Goal: Information Seeking & Learning: Check status

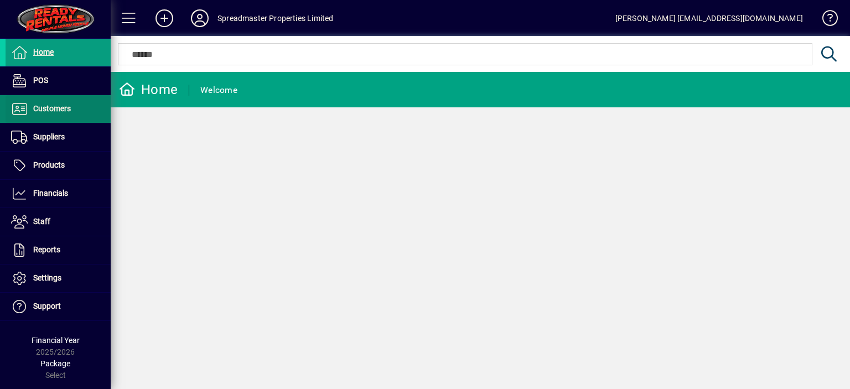
click at [53, 108] on span "Customers" at bounding box center [52, 108] width 38 height 9
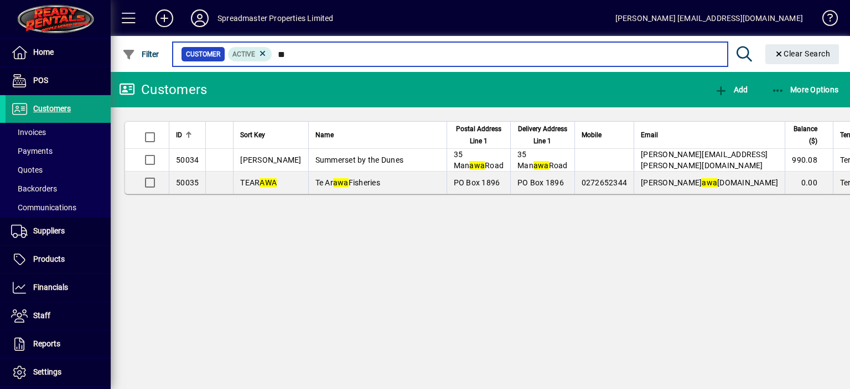
type input "*"
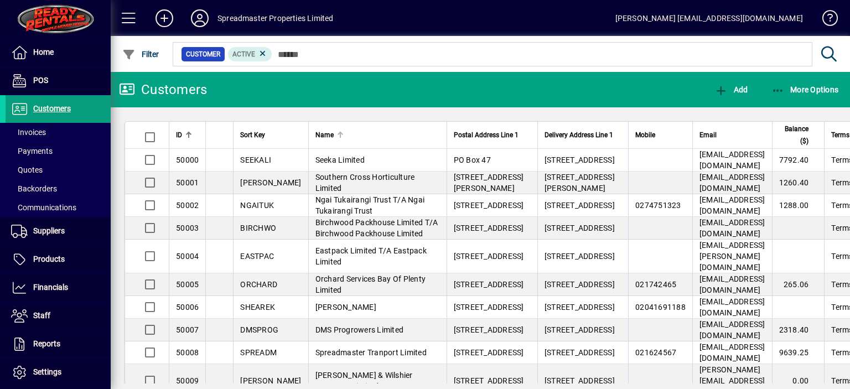
click at [339, 132] on div at bounding box center [340, 133] width 2 height 2
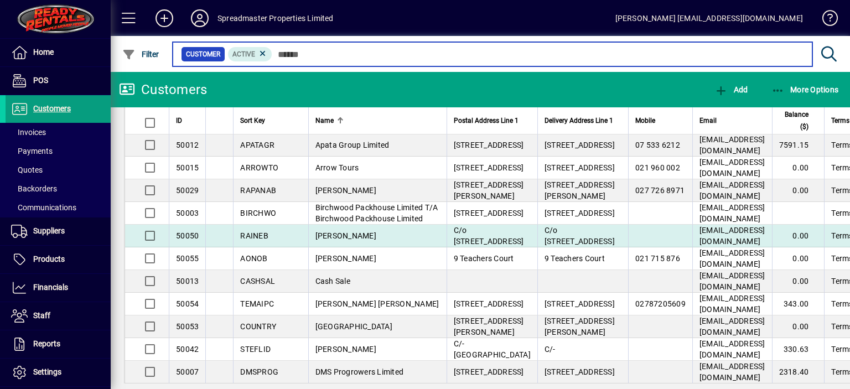
scroll to position [55, 0]
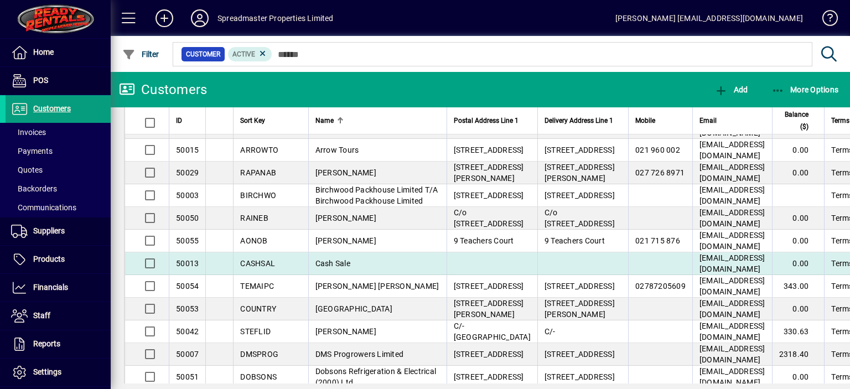
click at [321, 268] on span "Cash Sale" at bounding box center [332, 263] width 35 height 9
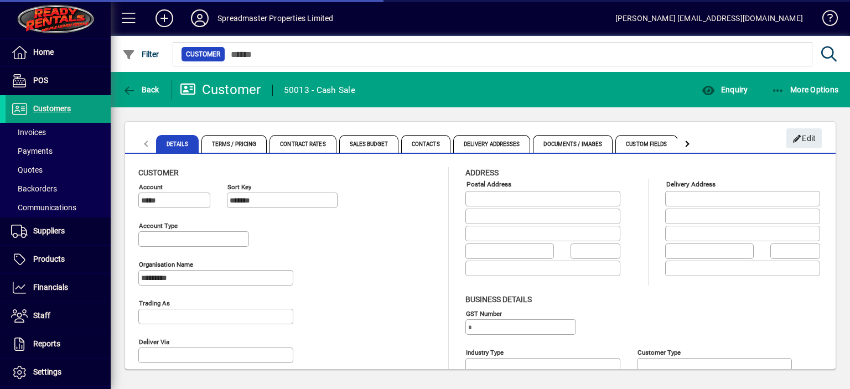
type input "**********"
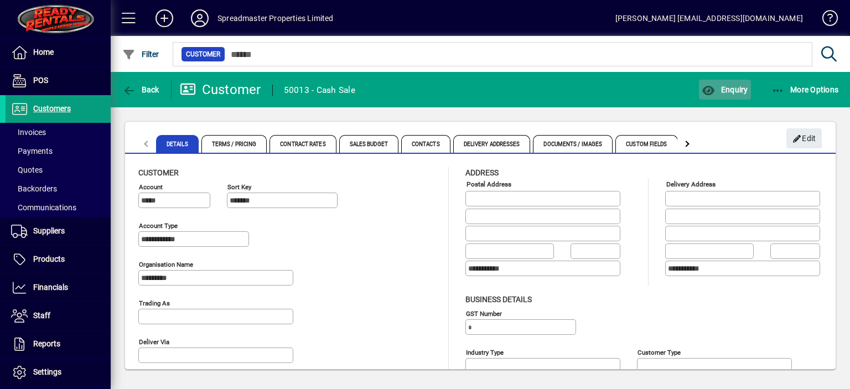
click at [733, 90] on span "Enquiry" at bounding box center [724, 89] width 46 height 9
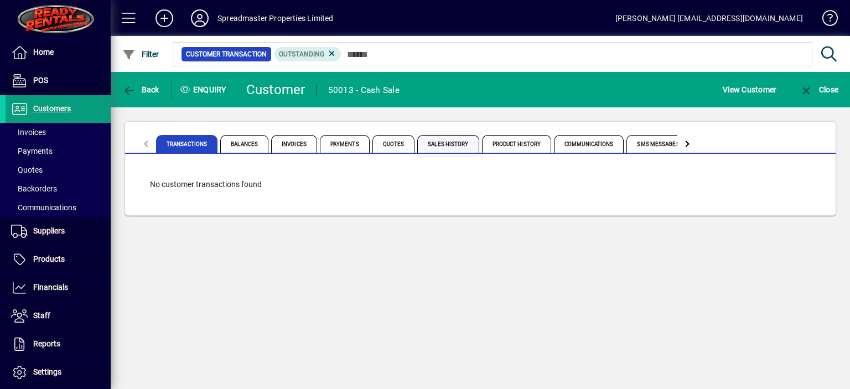
click at [435, 143] on span "Sales History" at bounding box center [447, 144] width 61 height 18
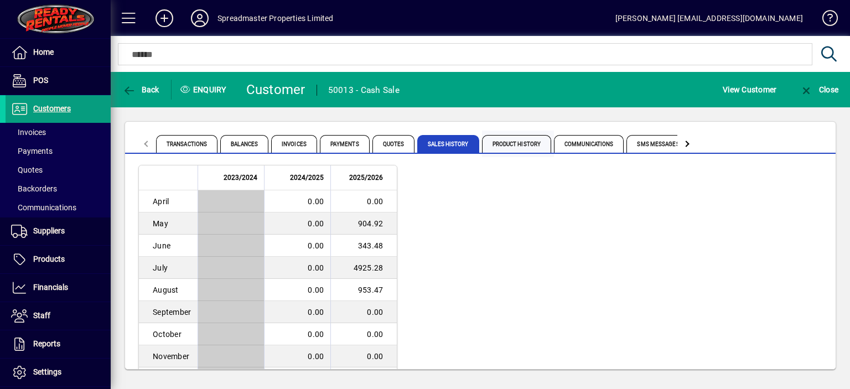
click at [517, 144] on span "Product History" at bounding box center [517, 144] width 70 height 18
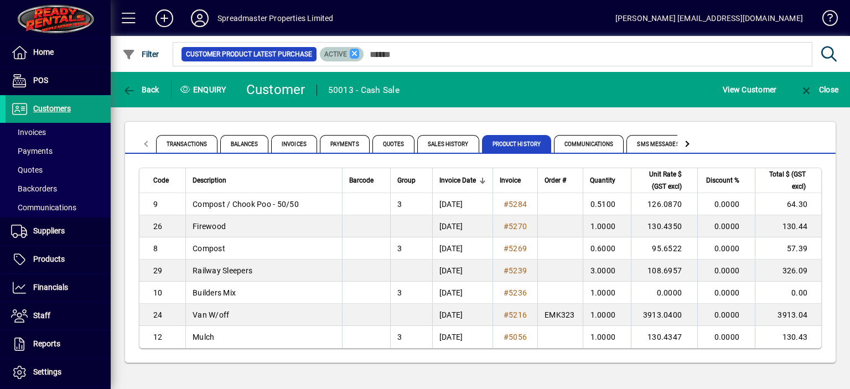
click at [352, 51] on icon at bounding box center [355, 54] width 10 height 10
click at [434, 141] on span "Sales History" at bounding box center [447, 144] width 61 height 18
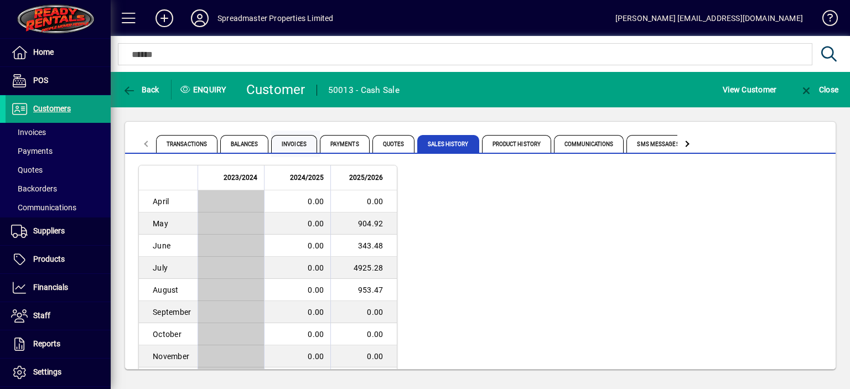
click at [288, 142] on span "Invoices" at bounding box center [294, 144] width 46 height 18
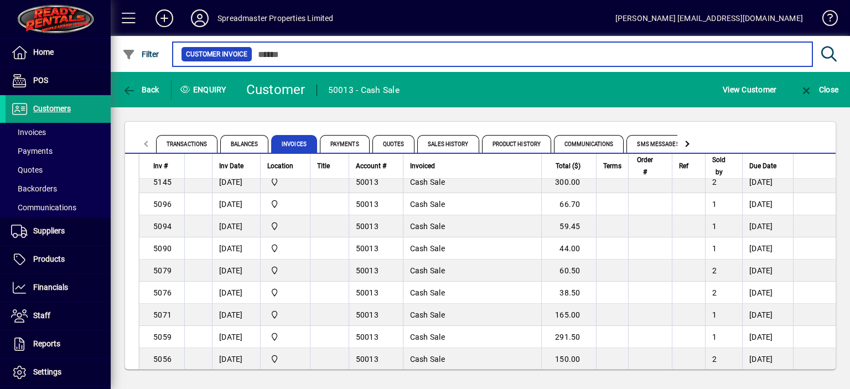
scroll to position [524, 0]
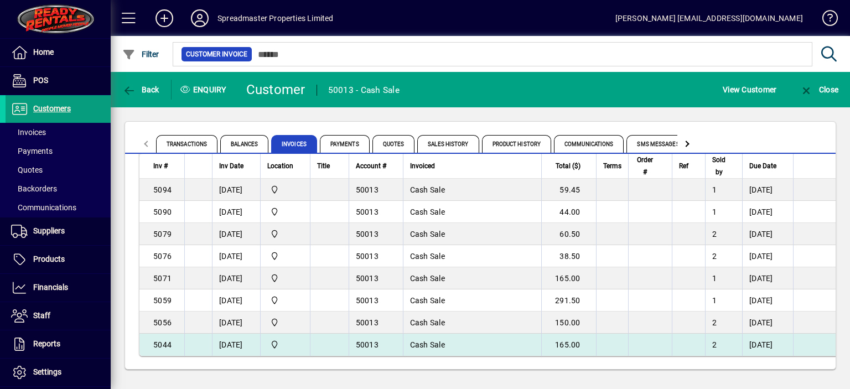
click at [372, 340] on span "50013" at bounding box center [367, 344] width 23 height 9
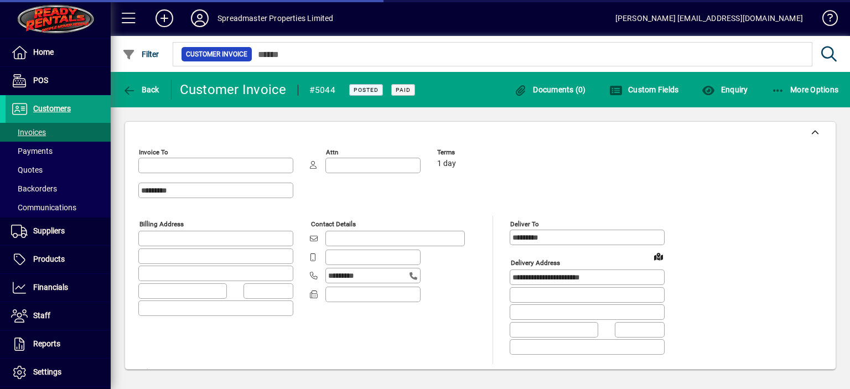
type input "**********"
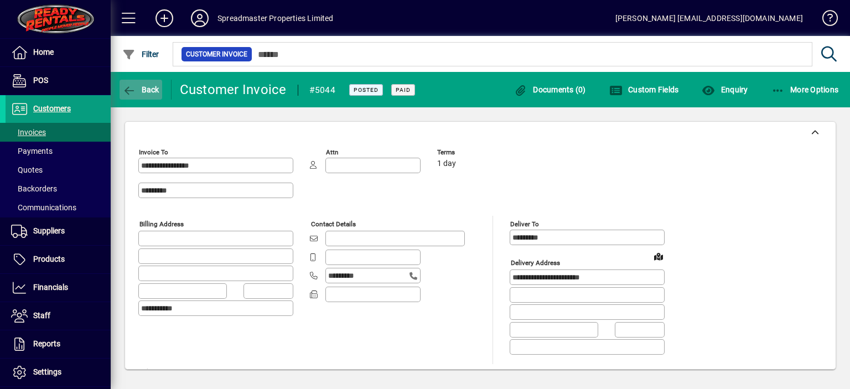
click at [148, 90] on span "Back" at bounding box center [140, 89] width 37 height 9
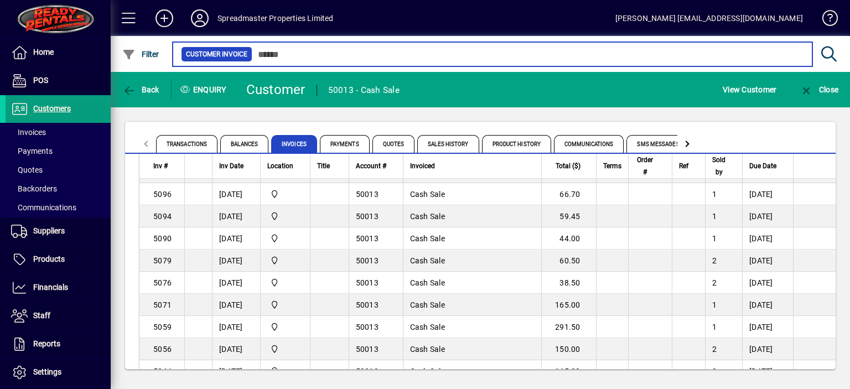
scroll to position [524, 0]
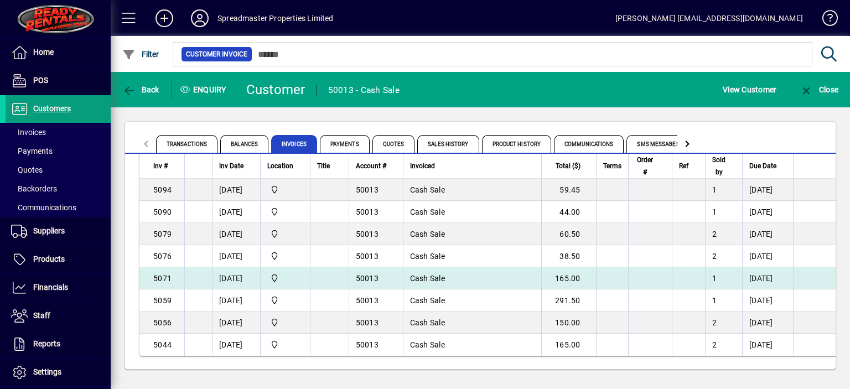
click at [227, 275] on td "[DATE]" at bounding box center [236, 278] width 48 height 22
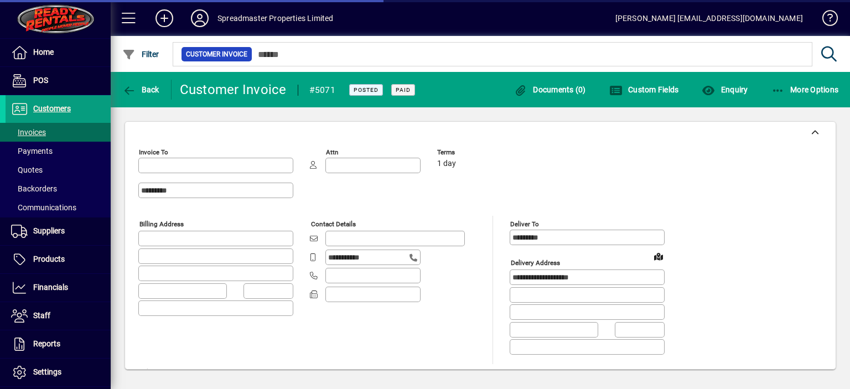
type input "**********"
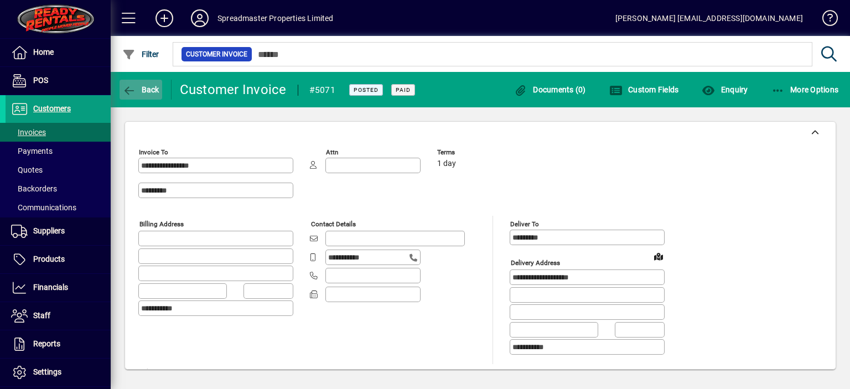
click at [151, 90] on span "Back" at bounding box center [140, 89] width 37 height 9
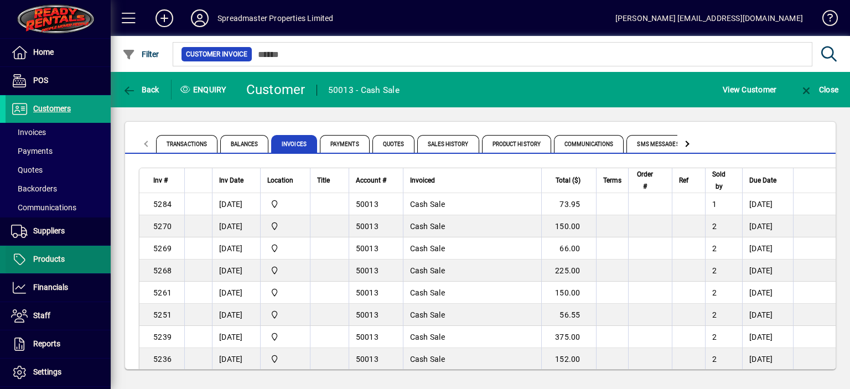
click at [54, 258] on span "Products" at bounding box center [49, 258] width 32 height 9
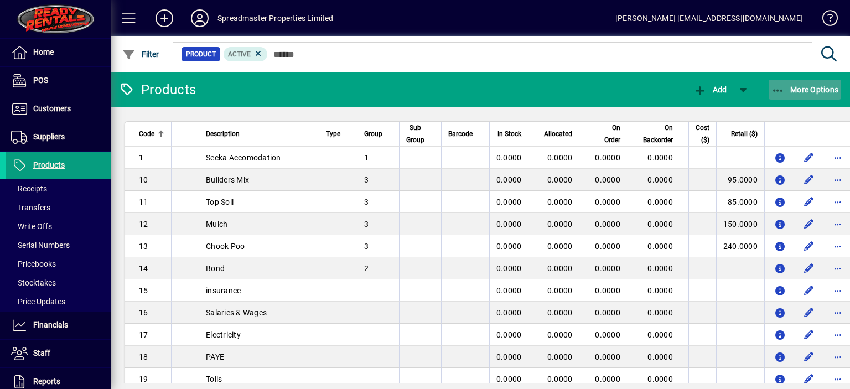
click at [799, 91] on span "More Options" at bounding box center [804, 89] width 67 height 9
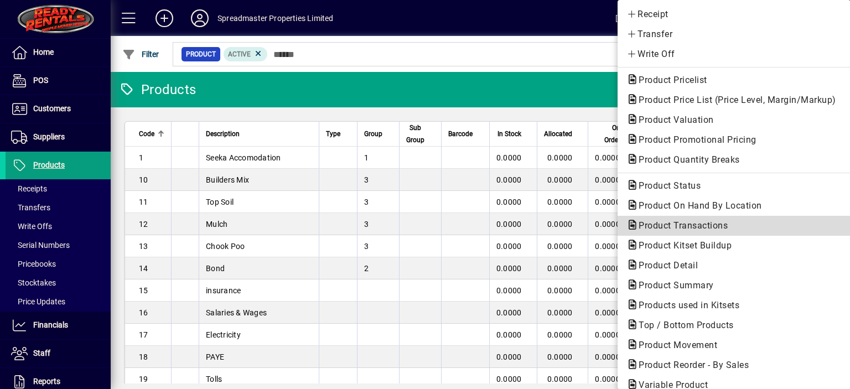
click at [654, 225] on span "Product Transactions" at bounding box center [679, 225] width 107 height 11
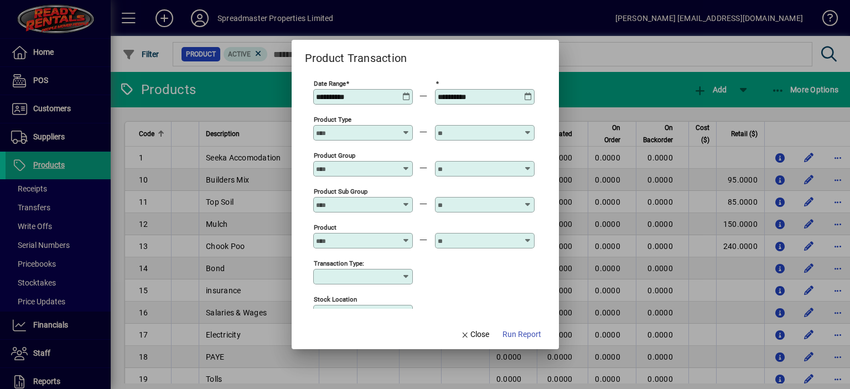
click at [329, 132] on input "Product Type" at bounding box center [356, 132] width 81 height 9
click at [345, 134] on input "***" at bounding box center [356, 132] width 81 height 9
type input "*"
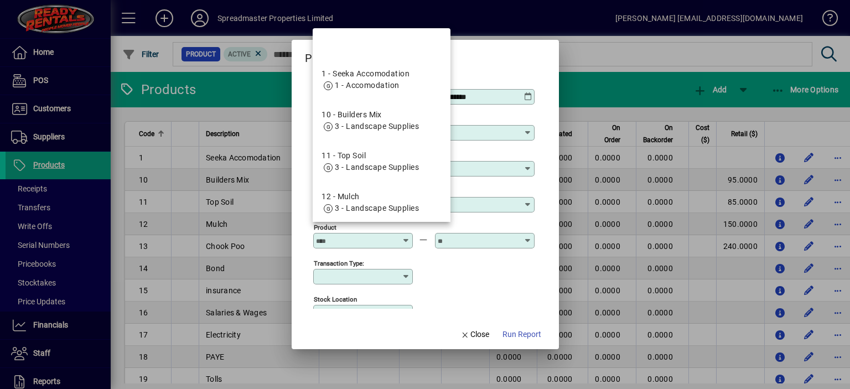
click at [342, 243] on input "Product" at bounding box center [356, 240] width 81 height 9
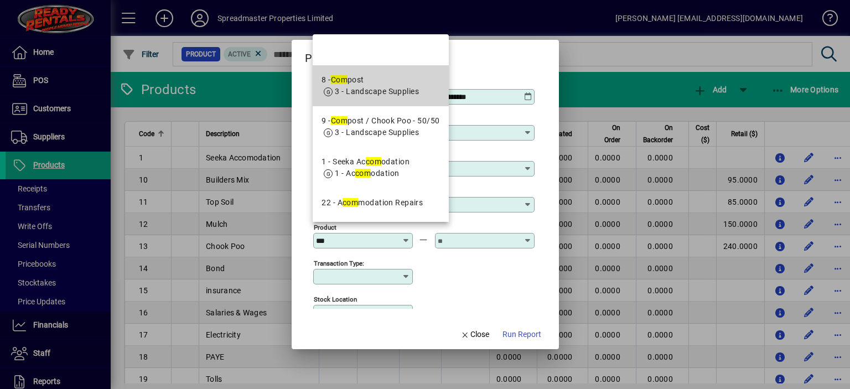
click at [345, 95] on span "3 - Landscape Supplies" at bounding box center [377, 91] width 84 height 9
type input "**********"
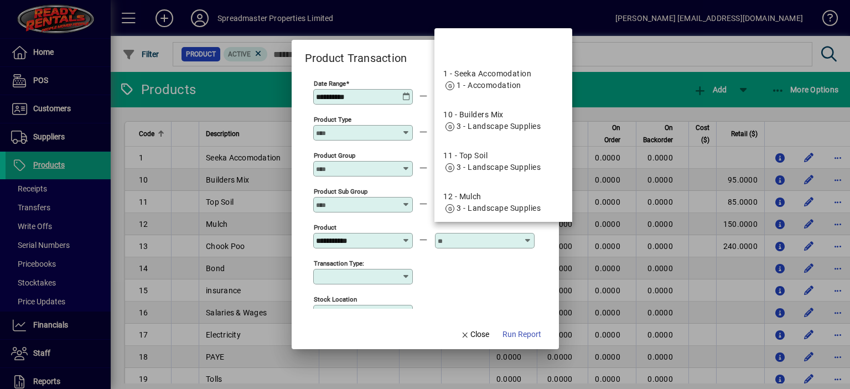
click at [453, 238] on input "text" at bounding box center [477, 240] width 81 height 9
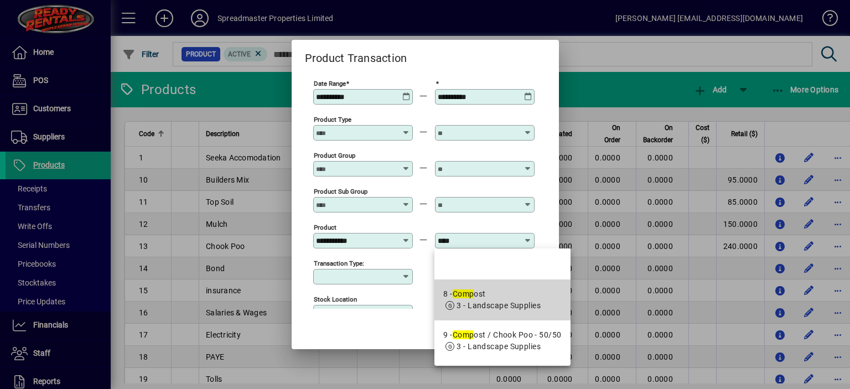
click at [481, 289] on div "8 - Comp ost" at bounding box center [491, 294] width 97 height 12
type input "**********"
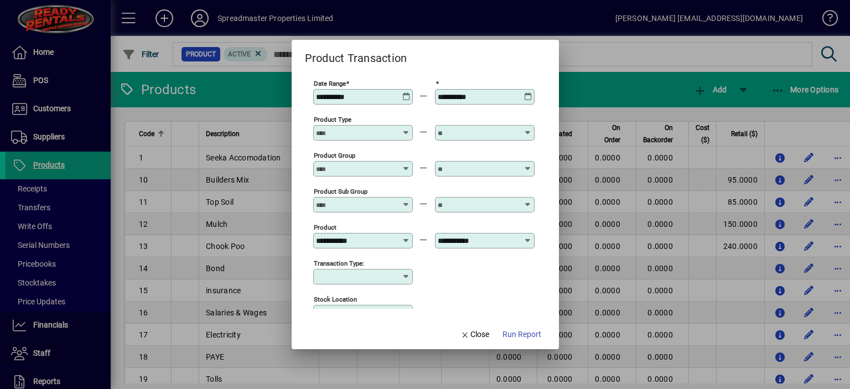
click at [409, 92] on icon at bounding box center [406, 92] width 8 height 0
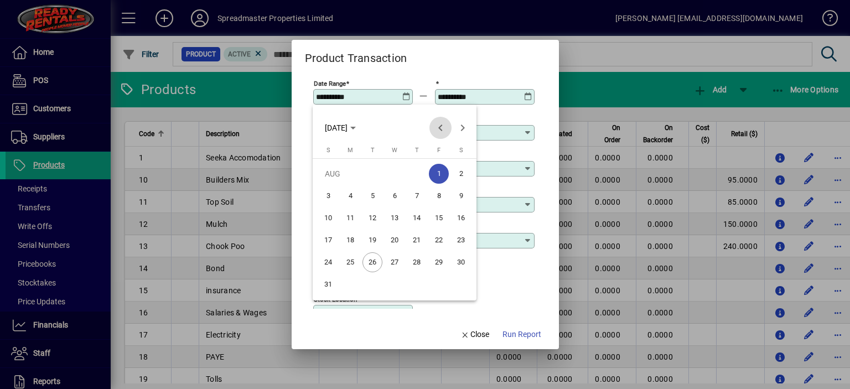
click at [439, 128] on span "Previous month" at bounding box center [440, 128] width 22 height 22
click at [373, 192] on span "1" at bounding box center [372, 196] width 20 height 20
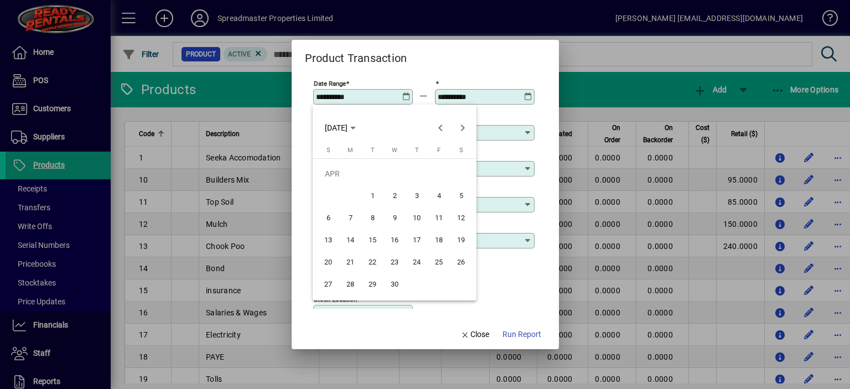
type input "**********"
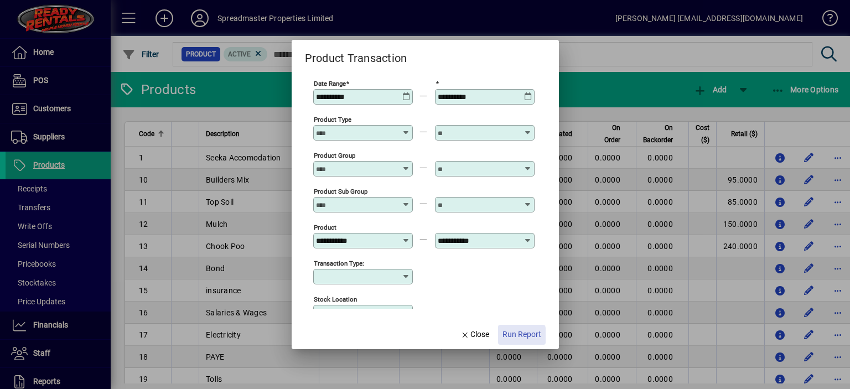
click at [517, 336] on span "Run Report" at bounding box center [521, 335] width 39 height 12
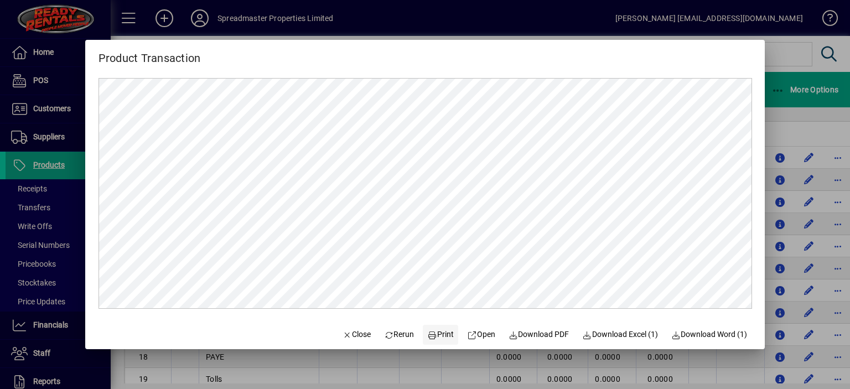
click at [441, 335] on span "Print" at bounding box center [441, 335] width 27 height 12
click at [348, 332] on span "Close" at bounding box center [356, 335] width 29 height 12
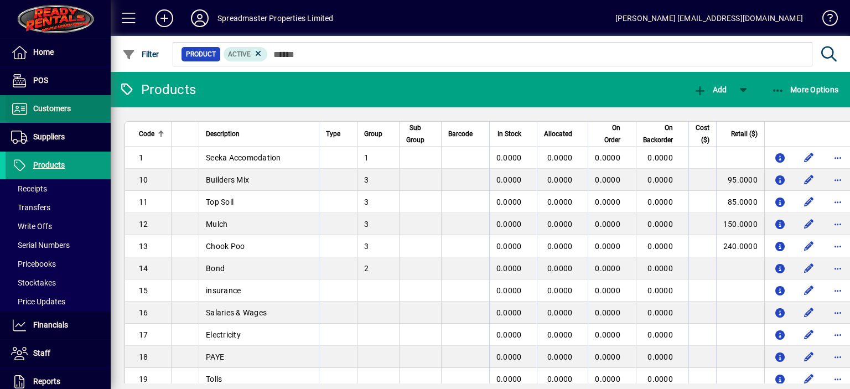
click at [62, 105] on span "Customers" at bounding box center [52, 108] width 38 height 9
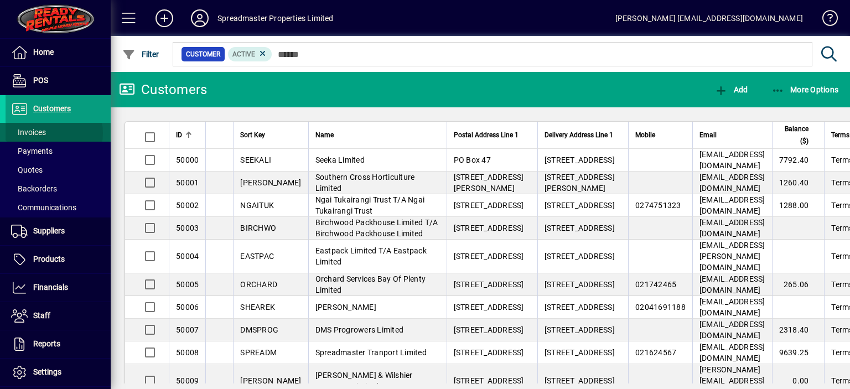
click at [46, 133] on span "Invoices" at bounding box center [26, 133] width 40 height 12
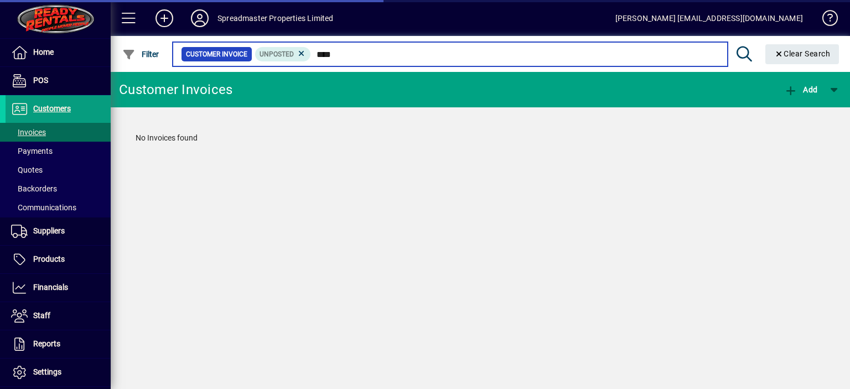
type input "****"
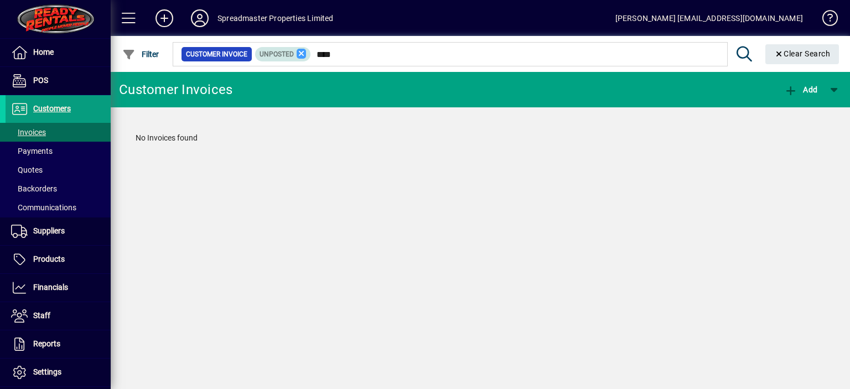
click at [303, 54] on icon at bounding box center [301, 54] width 10 height 10
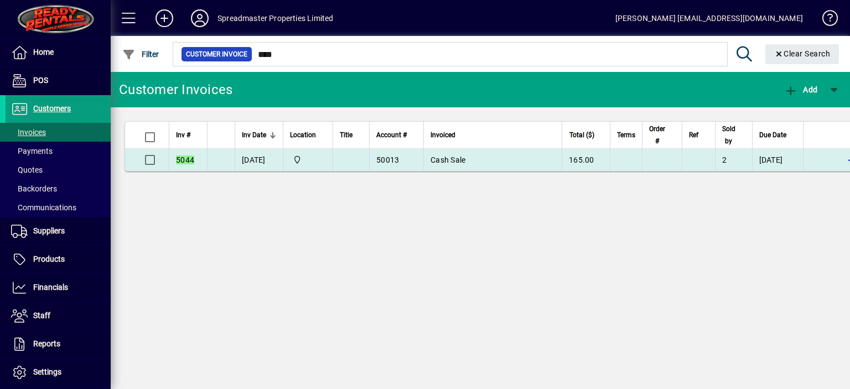
click at [262, 159] on td "[DATE]" at bounding box center [259, 160] width 48 height 22
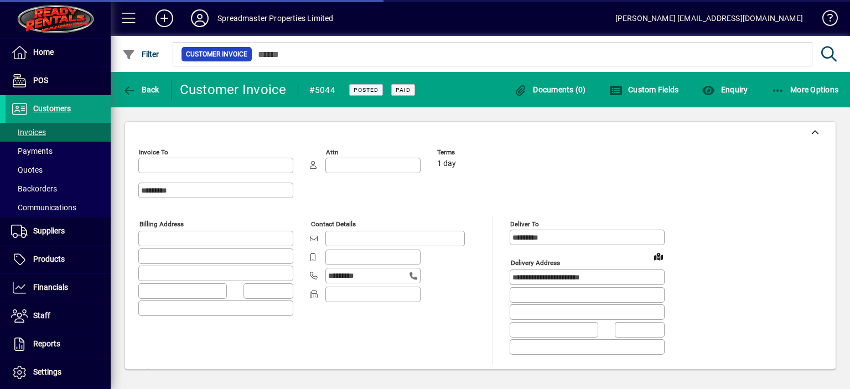
type input "**********"
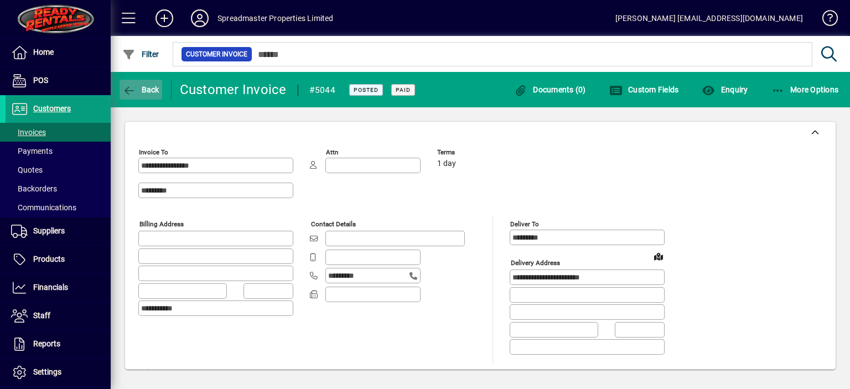
click at [145, 91] on span "Back" at bounding box center [140, 89] width 37 height 9
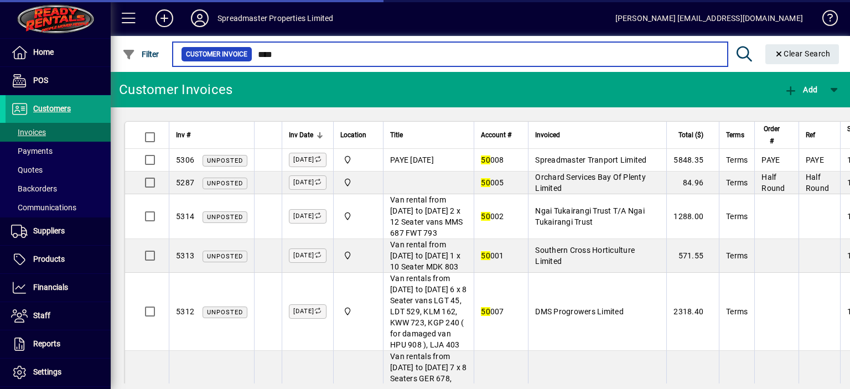
type input "****"
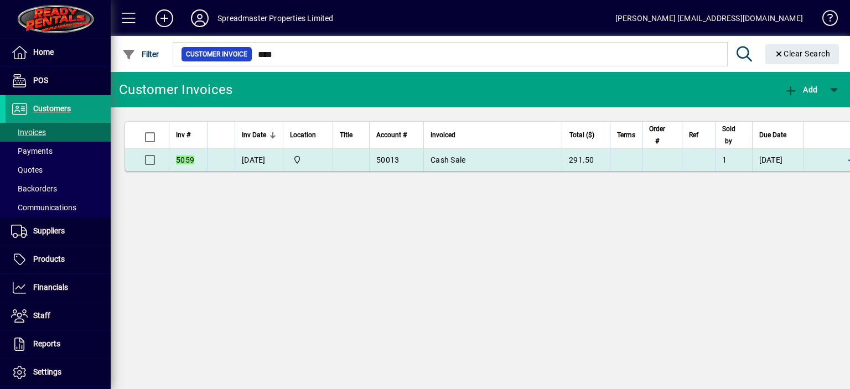
click at [272, 162] on td "[DATE]" at bounding box center [259, 160] width 48 height 22
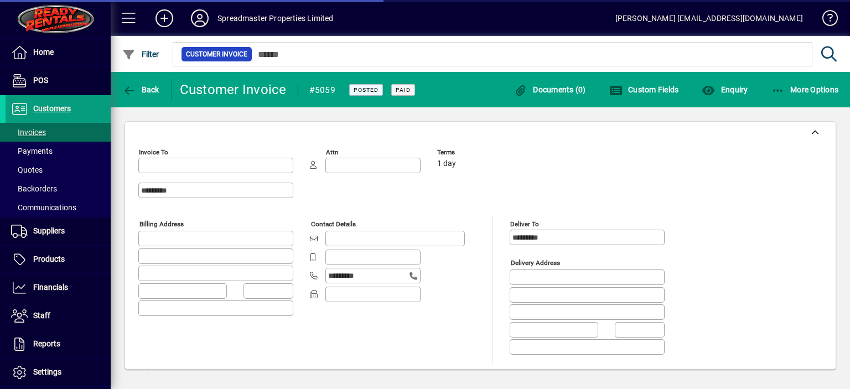
type input "**********"
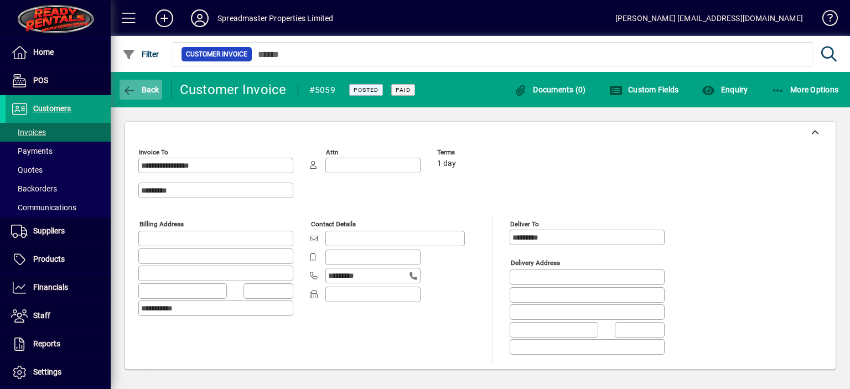
click at [144, 89] on span "Back" at bounding box center [140, 89] width 37 height 9
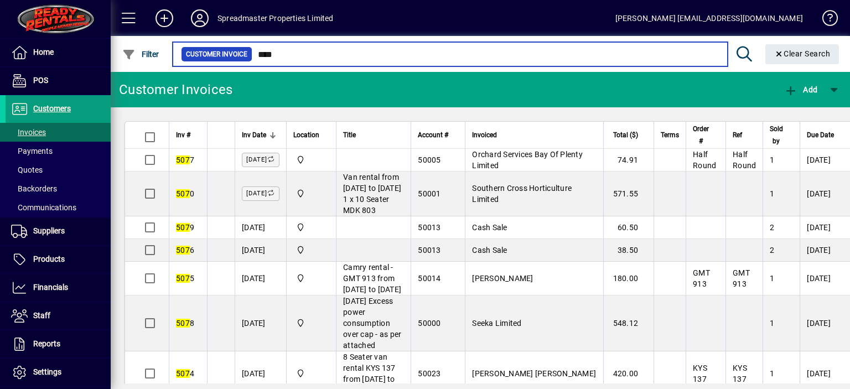
type input "****"
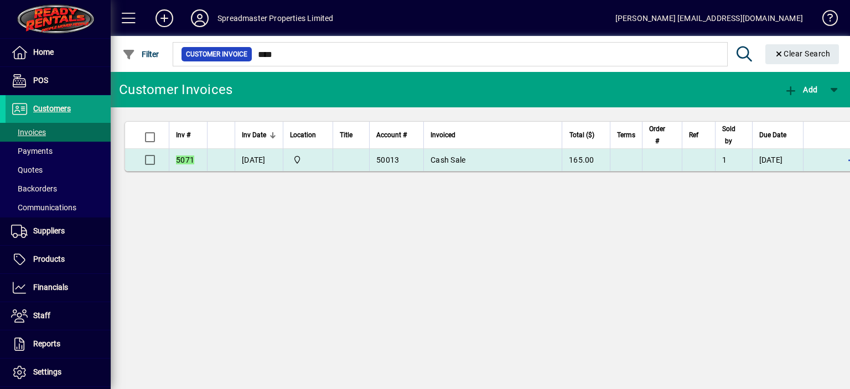
click at [248, 160] on td "[DATE]" at bounding box center [259, 160] width 48 height 22
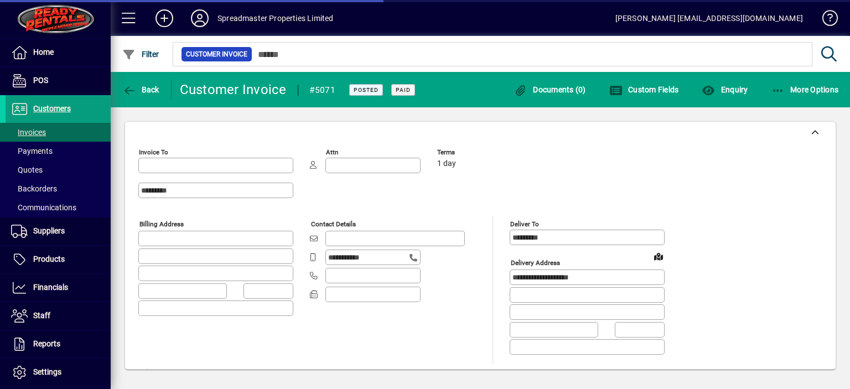
type input "**********"
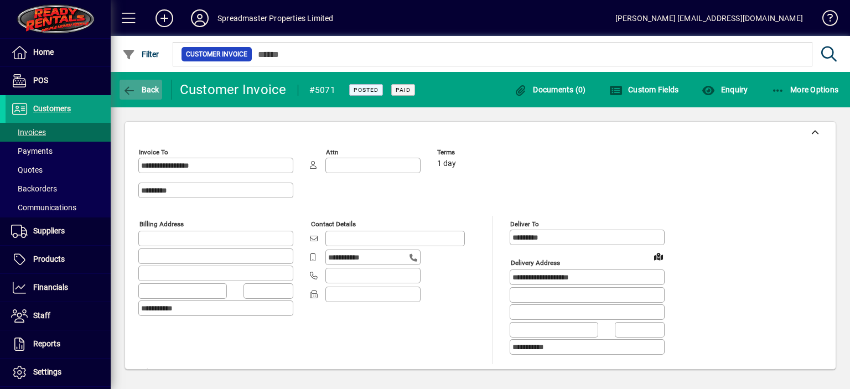
click at [144, 90] on span "Back" at bounding box center [140, 89] width 37 height 9
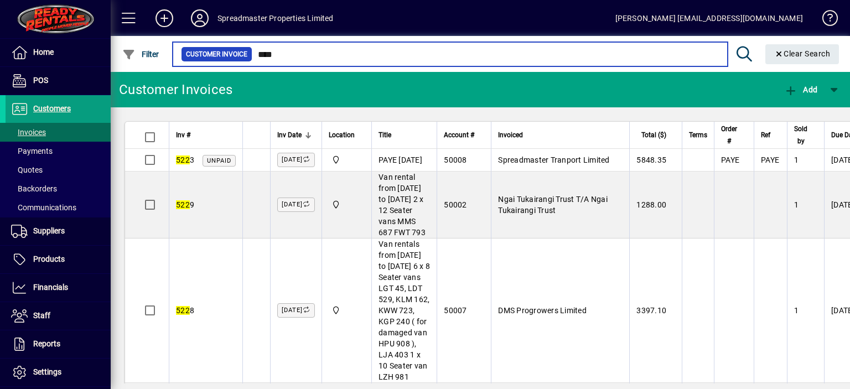
type input "****"
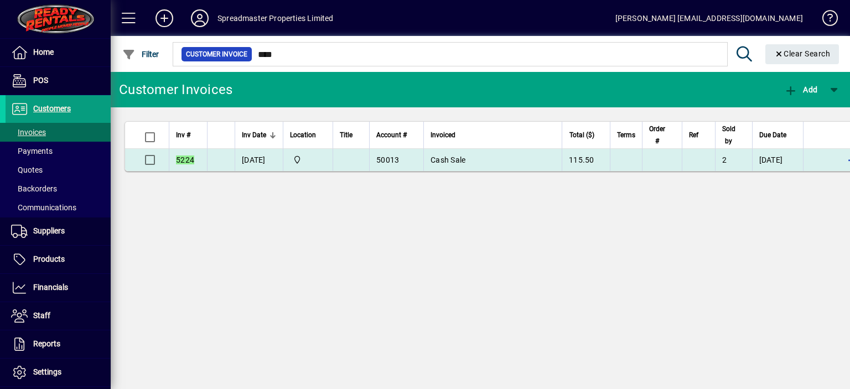
click at [246, 162] on td "[DATE]" at bounding box center [259, 160] width 48 height 22
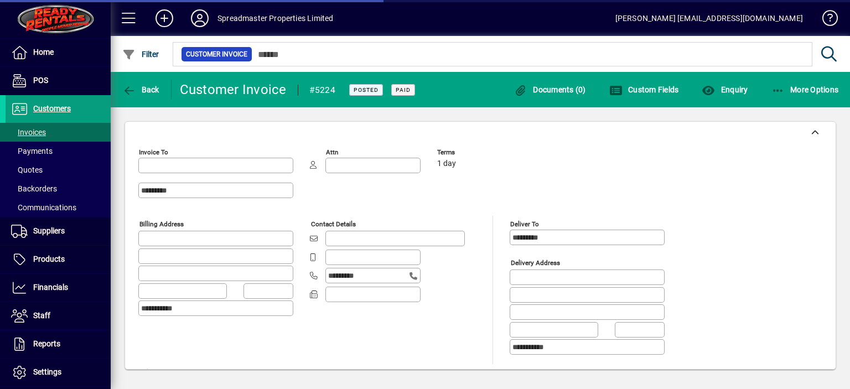
type input "**********"
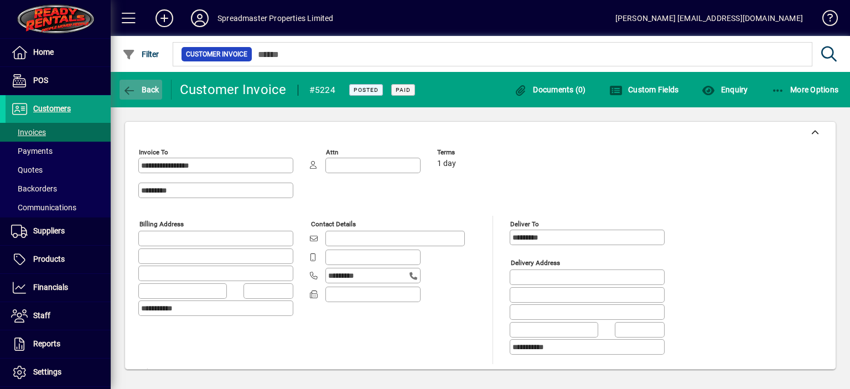
click at [150, 90] on span "Back" at bounding box center [140, 89] width 37 height 9
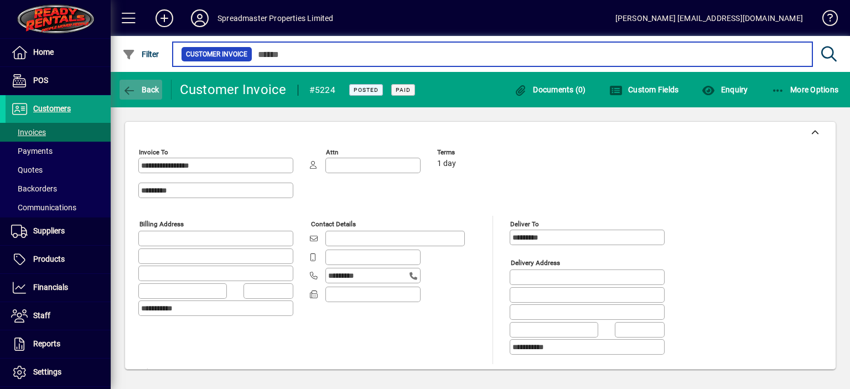
type input "****"
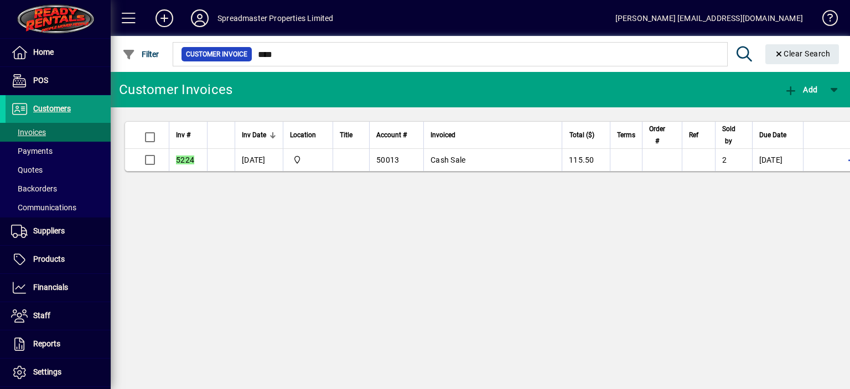
click at [53, 106] on span "Customers" at bounding box center [52, 108] width 38 height 9
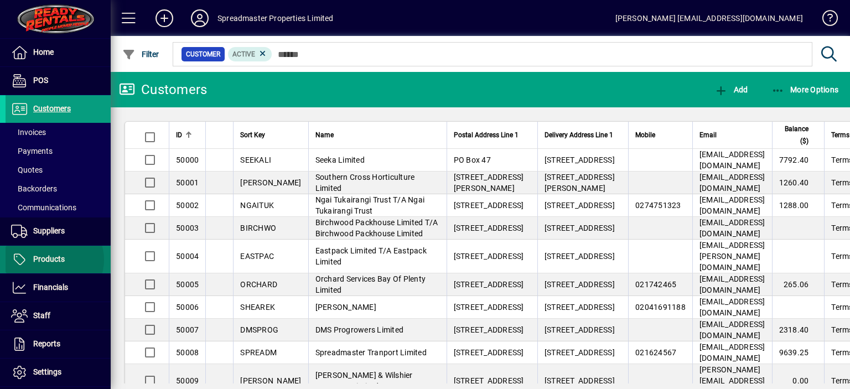
click at [52, 259] on span "Products" at bounding box center [49, 258] width 32 height 9
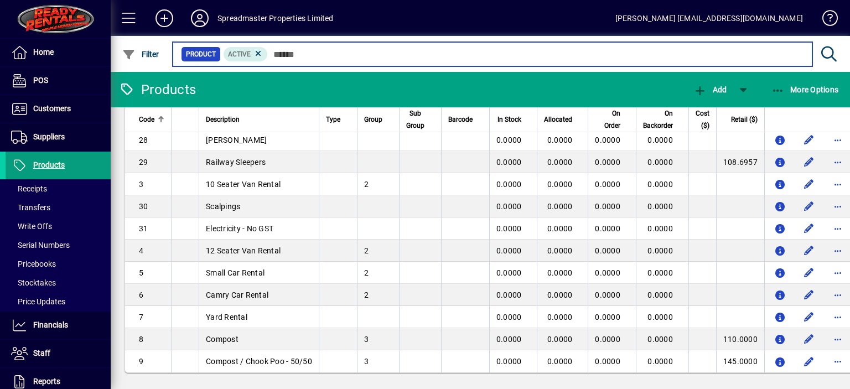
scroll to position [462, 0]
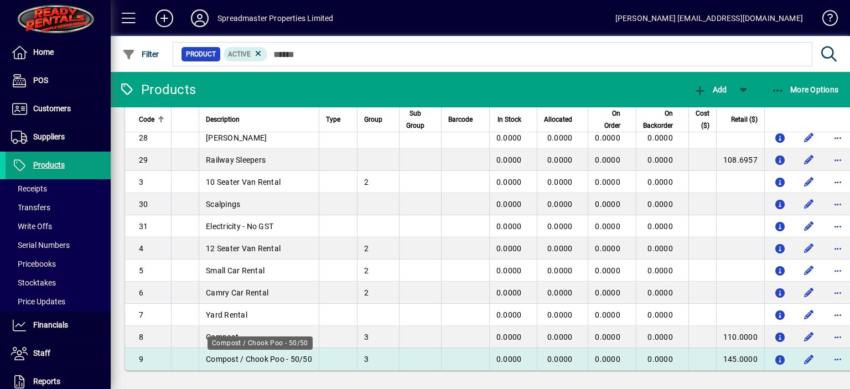
click at [300, 359] on span "Compost / Chook Poo - 50/50" at bounding box center [259, 359] width 106 height 9
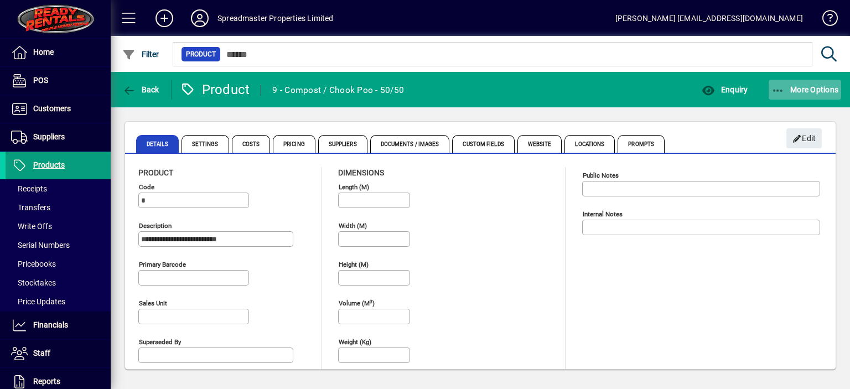
click at [799, 90] on span "More Options" at bounding box center [804, 89] width 67 height 9
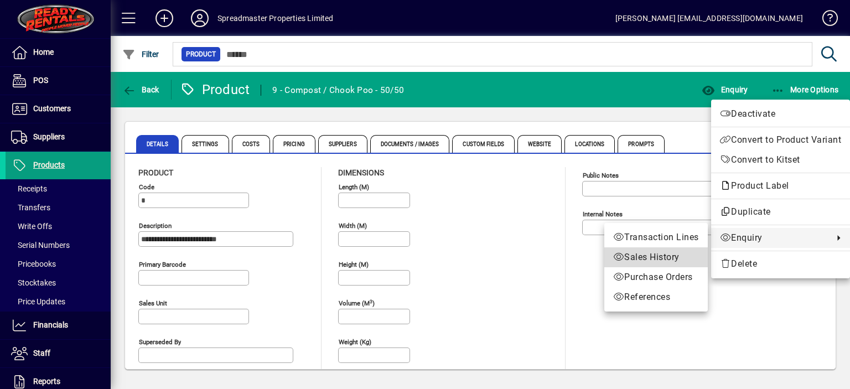
click at [635, 258] on span "Sales History" at bounding box center [656, 257] width 86 height 13
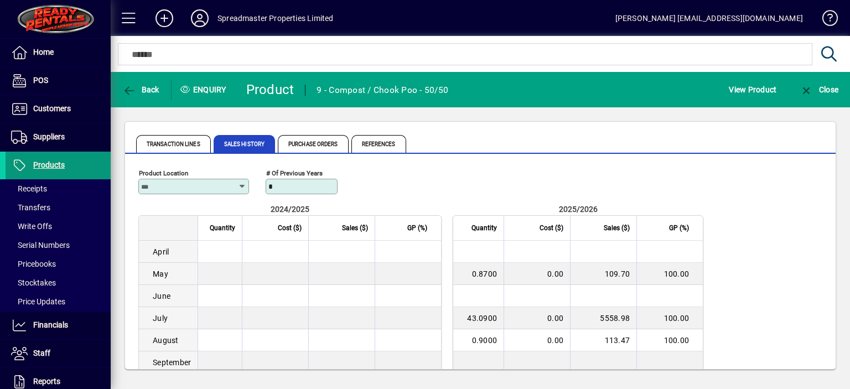
click at [59, 163] on span "Products" at bounding box center [49, 164] width 32 height 9
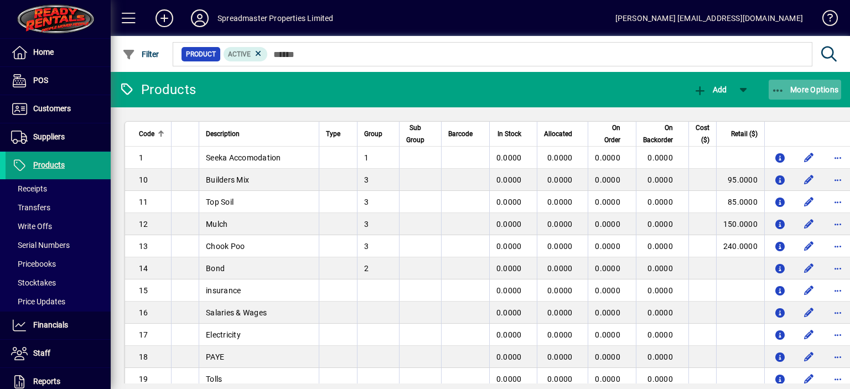
click at [809, 86] on span "More Options" at bounding box center [804, 89] width 67 height 9
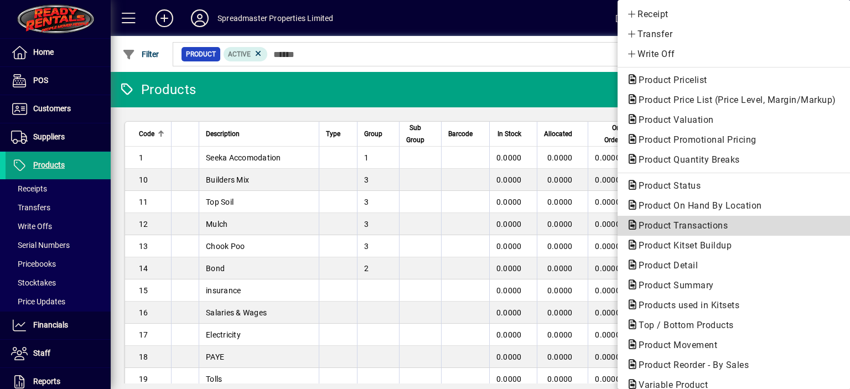
click at [679, 226] on span "Product Transactions" at bounding box center [679, 225] width 107 height 11
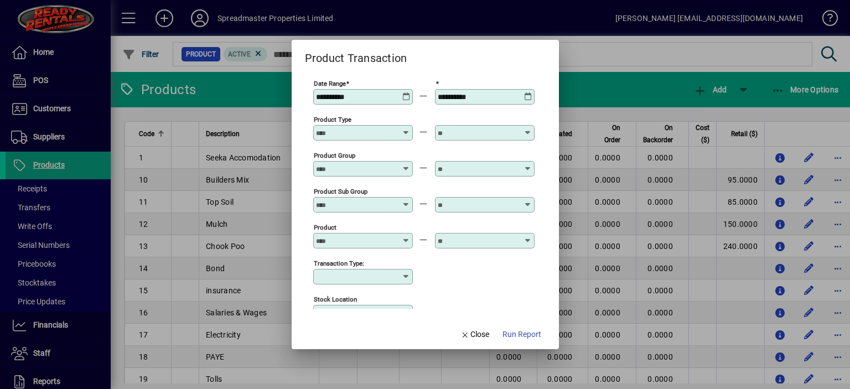
type input "**********"
click at [407, 92] on icon at bounding box center [406, 92] width 8 height 0
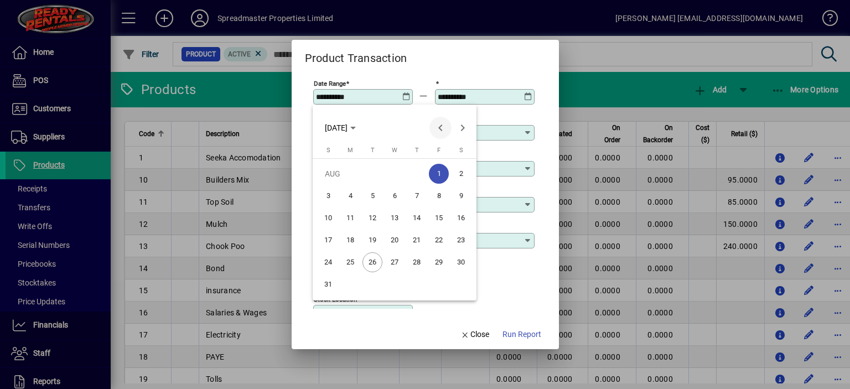
click at [440, 128] on span "Previous month" at bounding box center [440, 128] width 22 height 22
click at [375, 194] on span "1" at bounding box center [372, 196] width 20 height 20
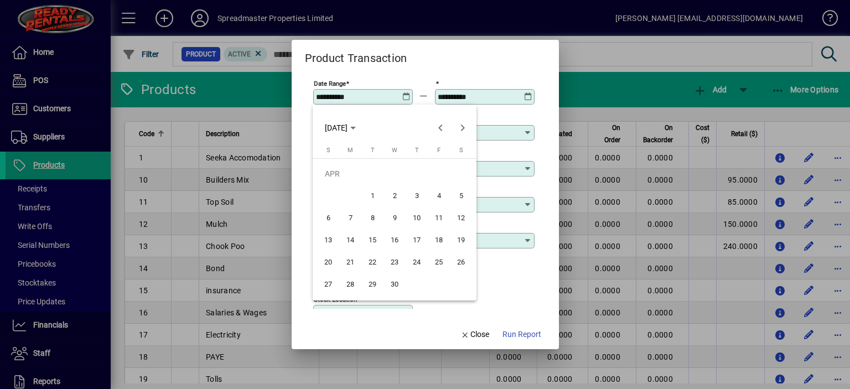
type input "**********"
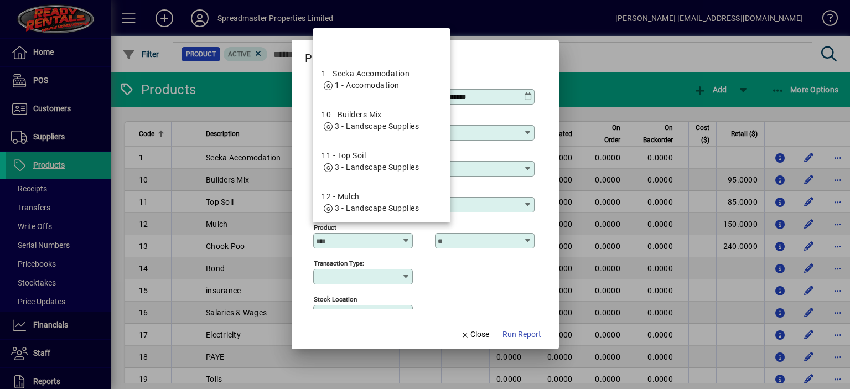
click at [332, 239] on input "Product" at bounding box center [356, 240] width 81 height 9
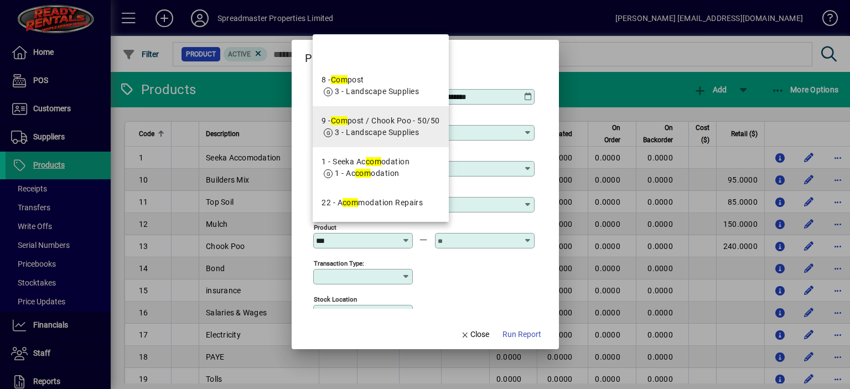
click at [377, 126] on div "9 - Com post / Chook Poo - 50/50" at bounding box center [380, 121] width 118 height 12
type input "**********"
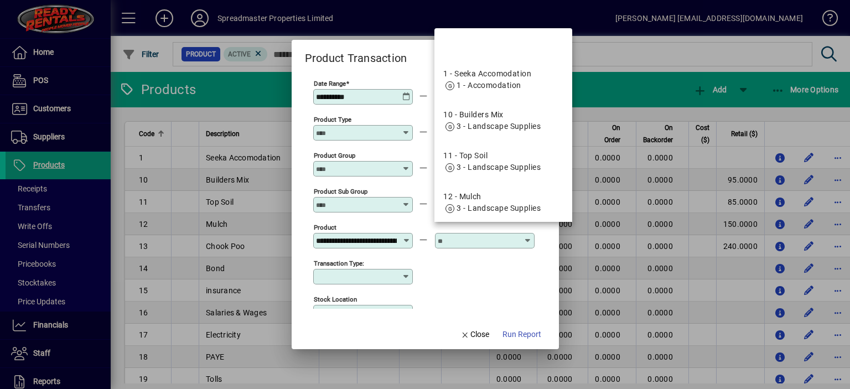
click at [449, 243] on input "text" at bounding box center [477, 240] width 81 height 9
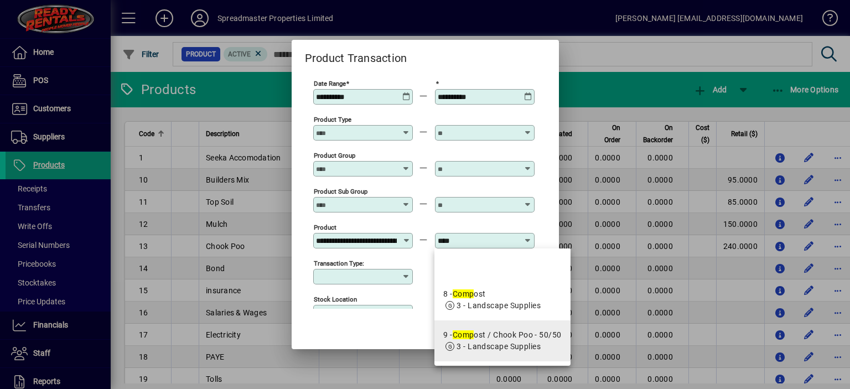
click at [504, 334] on div "9 - Comp ost / Chook Poo - 50/50" at bounding box center [502, 335] width 118 height 12
type input "**********"
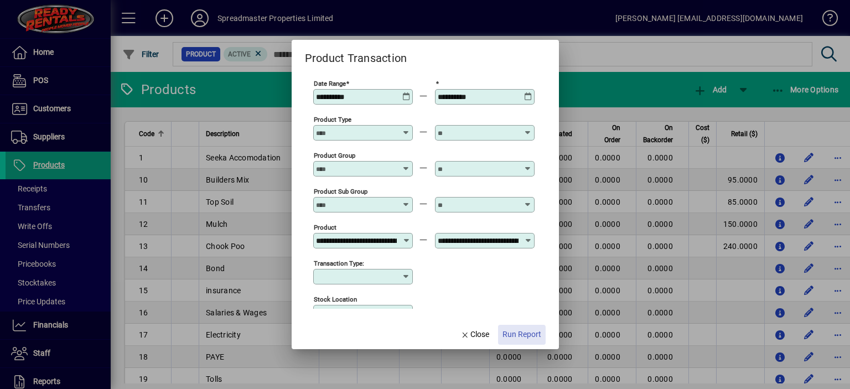
click at [513, 335] on span "Run Report" at bounding box center [521, 335] width 39 height 12
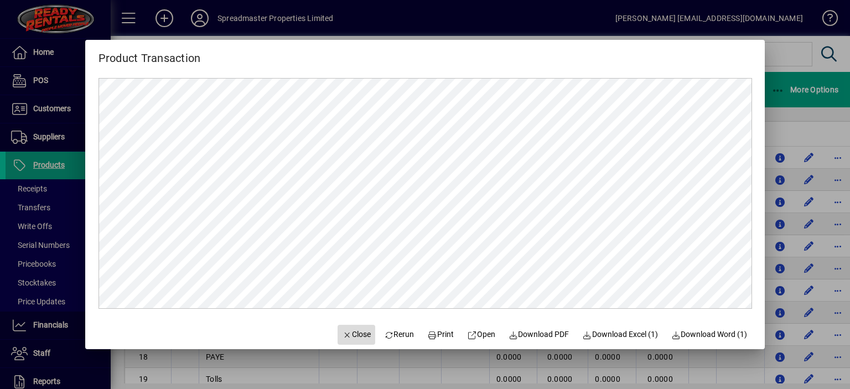
click at [356, 337] on span "Close" at bounding box center [356, 335] width 29 height 12
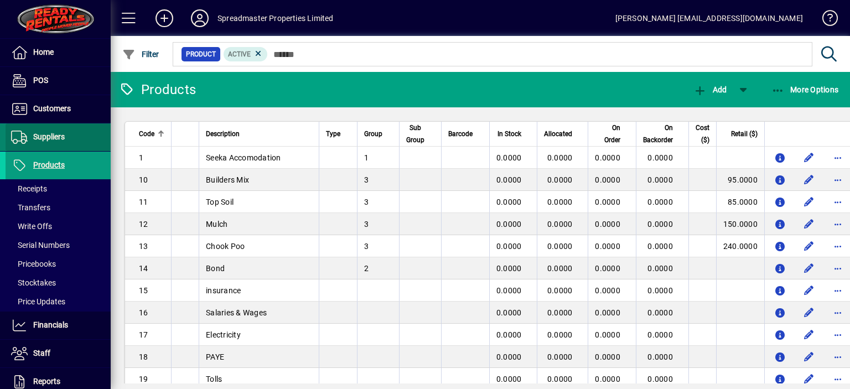
click at [58, 132] on span "Suppliers" at bounding box center [49, 136] width 32 height 9
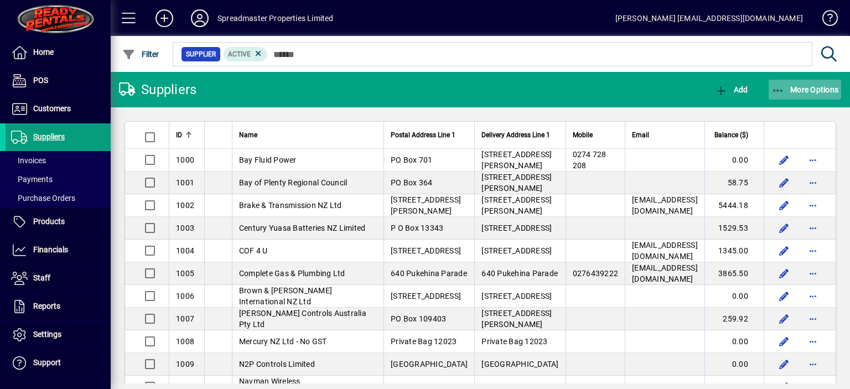
click at [803, 88] on span "More Options" at bounding box center [804, 89] width 67 height 9
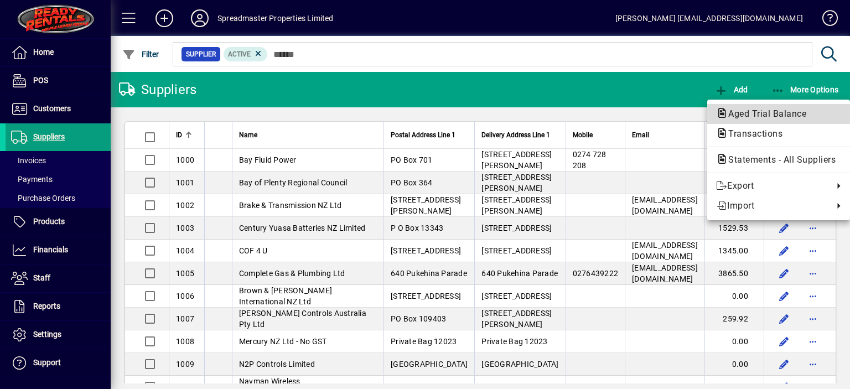
click at [748, 110] on span "Aged Trial Balance" at bounding box center [764, 113] width 96 height 11
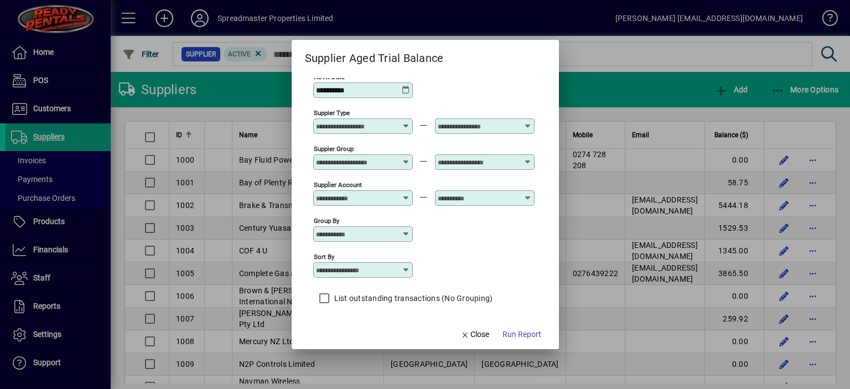
scroll to position [9, 0]
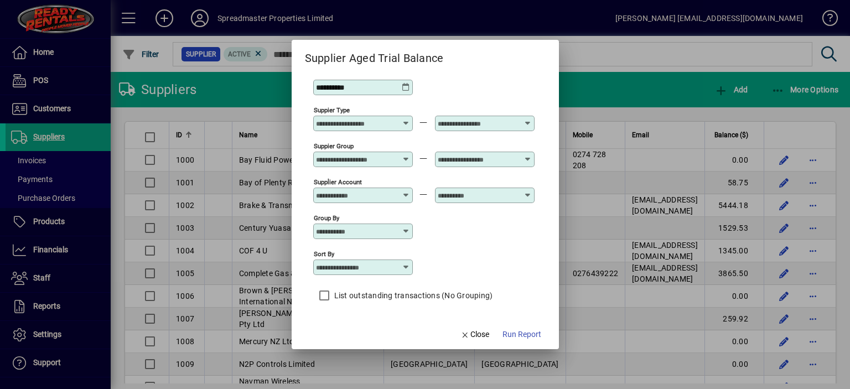
click at [403, 265] on icon at bounding box center [406, 267] width 9 height 9
click at [352, 334] on div "Supplier Name" at bounding box center [347, 335] width 53 height 12
type input "**********"
click at [515, 338] on span "Run Report" at bounding box center [521, 335] width 39 height 12
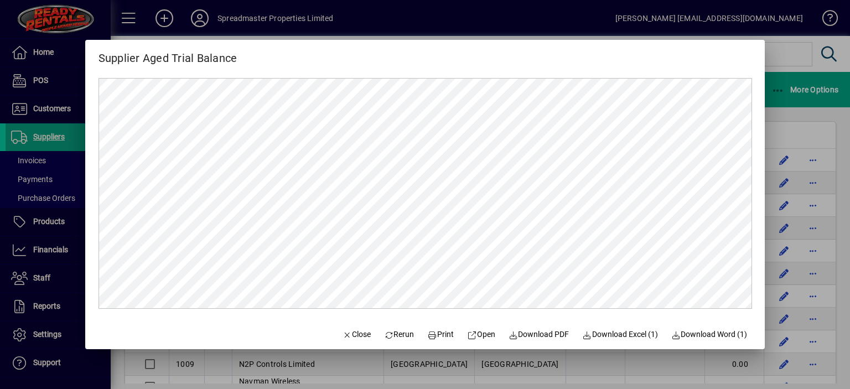
scroll to position [0, 0]
click at [346, 335] on span "Close" at bounding box center [356, 335] width 29 height 12
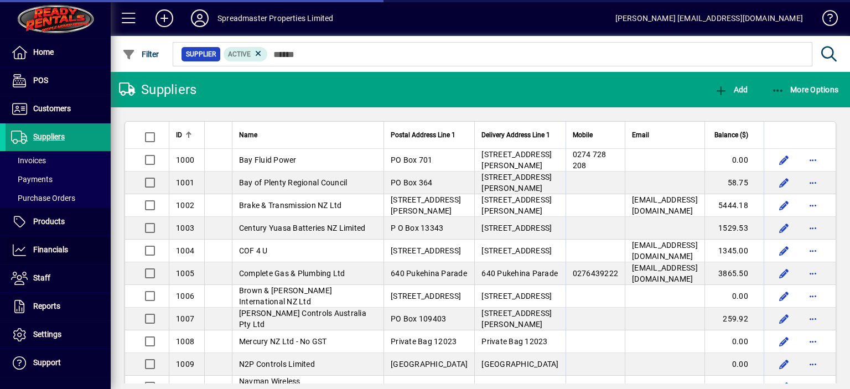
click at [57, 252] on span "Financials" at bounding box center [50, 249] width 35 height 9
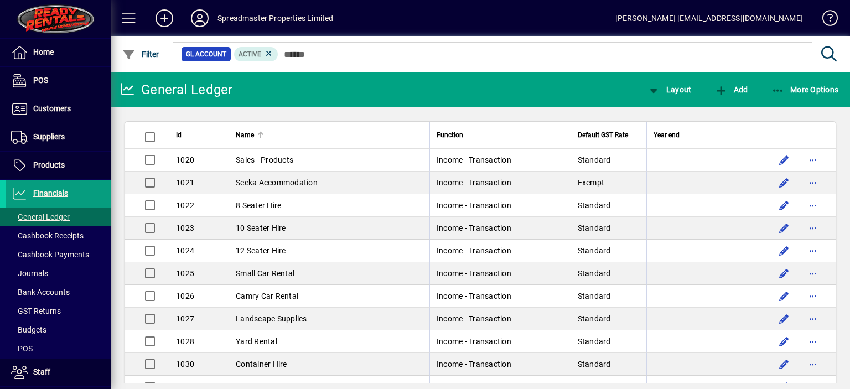
click at [258, 132] on div at bounding box center [259, 133] width 3 height 3
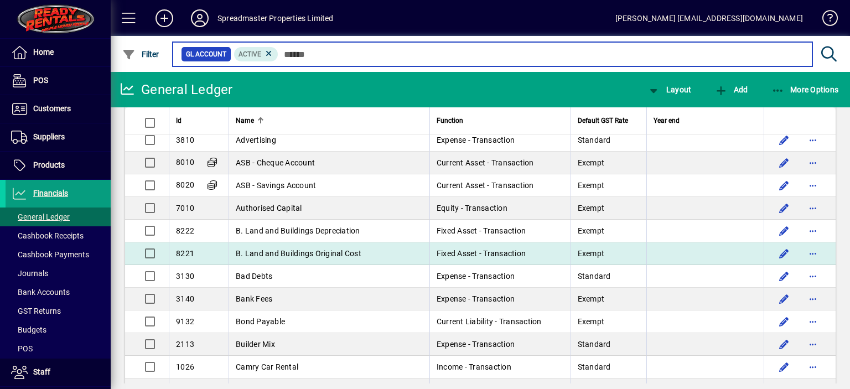
scroll to position [221, 0]
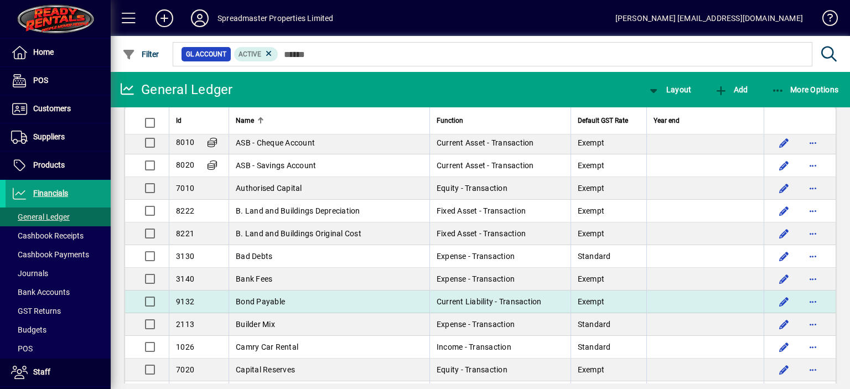
click at [279, 299] on span "Bond Payable" at bounding box center [260, 301] width 49 height 9
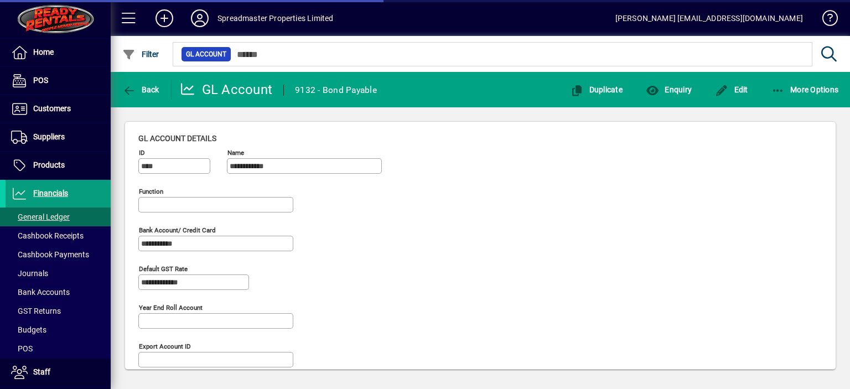
type input "**********"
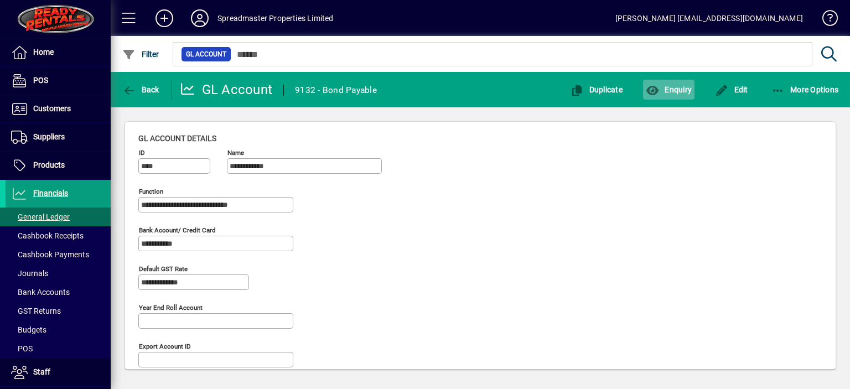
click at [675, 90] on span "Enquiry" at bounding box center [668, 89] width 46 height 9
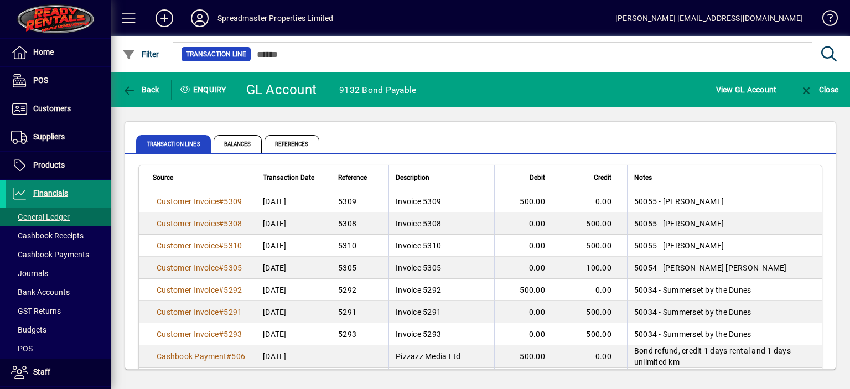
click at [62, 193] on span "Financials" at bounding box center [50, 193] width 35 height 9
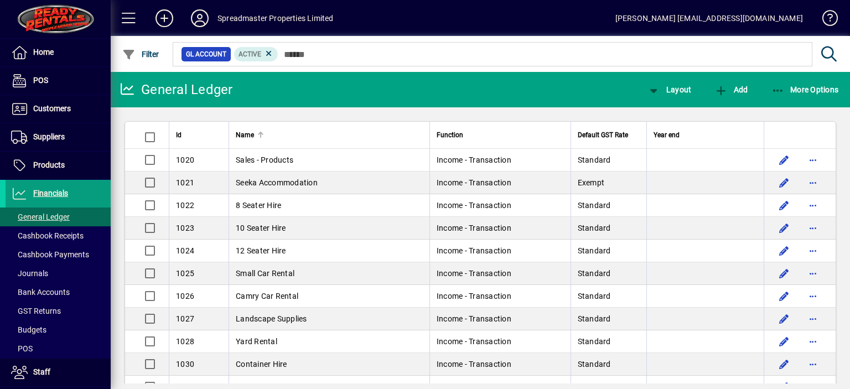
click at [260, 134] on div at bounding box center [260, 135] width 1 height 6
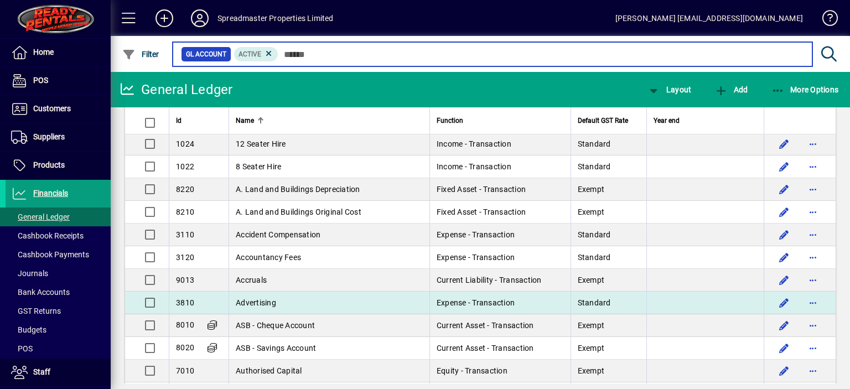
scroll to position [111, 0]
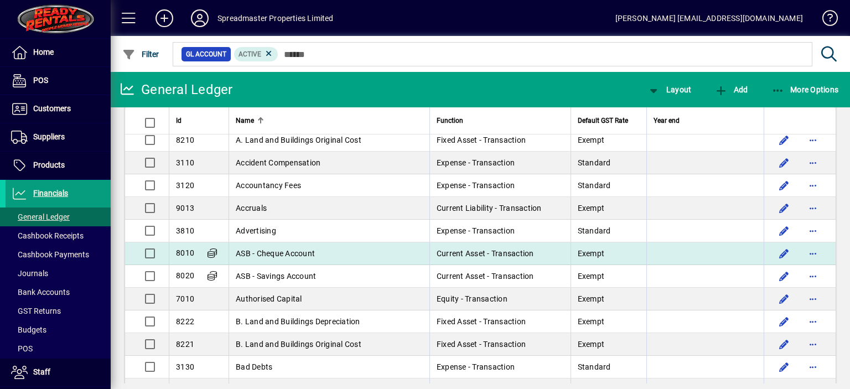
click at [304, 251] on span "ASB - Cheque Account" at bounding box center [275, 253] width 79 height 9
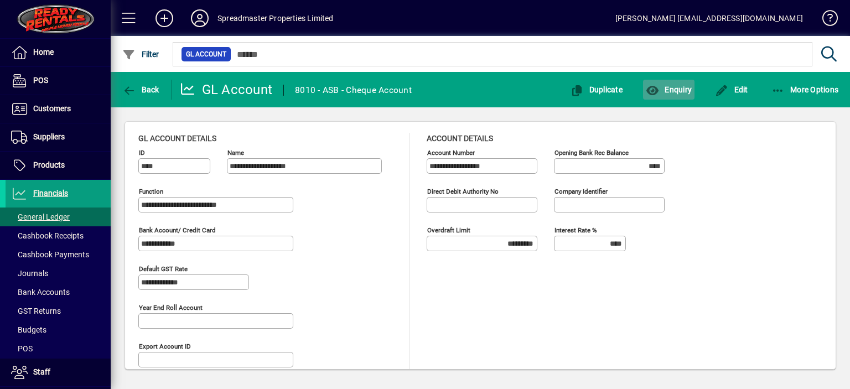
click at [680, 84] on span "button" at bounding box center [668, 89] width 51 height 27
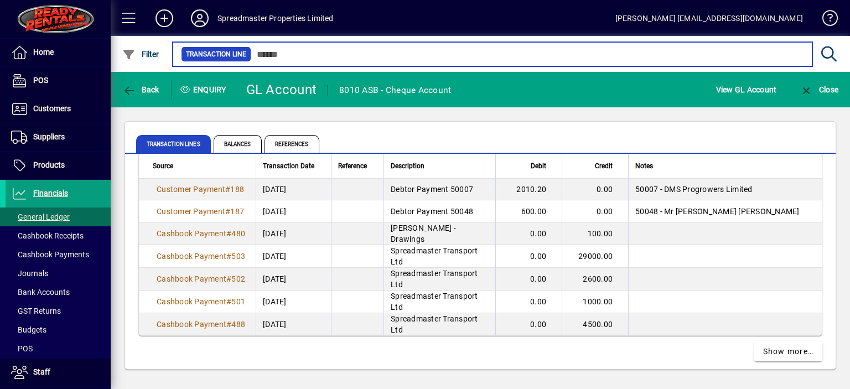
scroll to position [2084, 0]
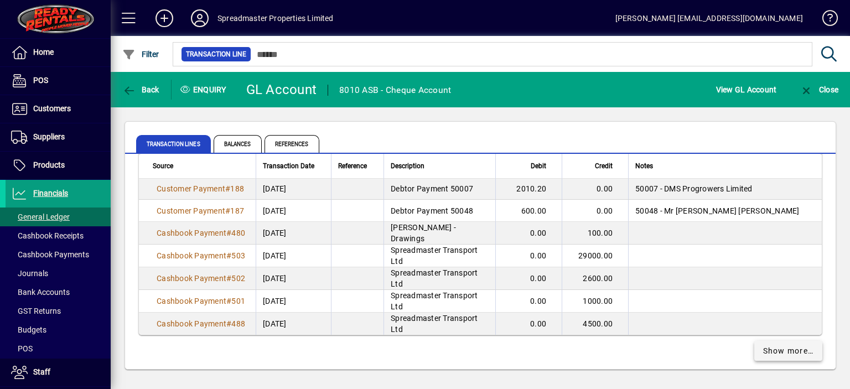
click at [765, 345] on span "Show more…" at bounding box center [788, 351] width 51 height 12
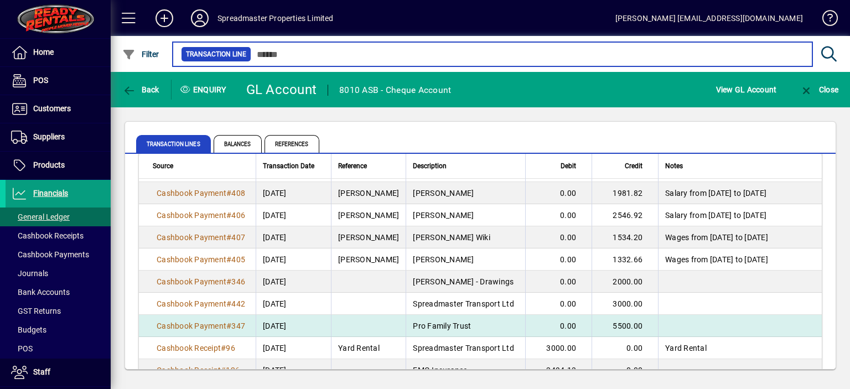
scroll to position [4292, 0]
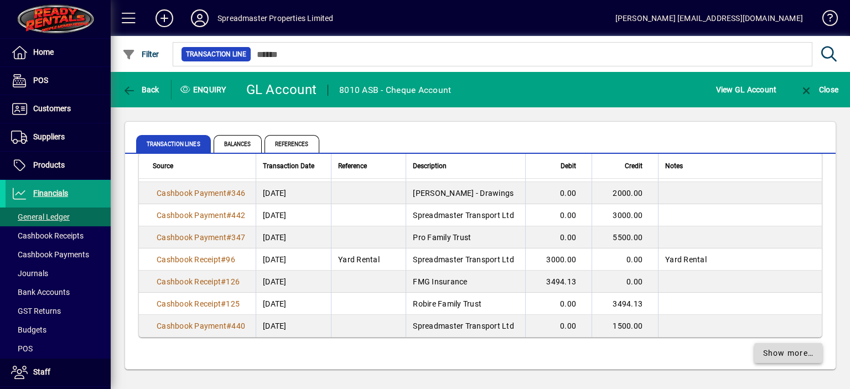
click at [763, 347] on span "Show more…" at bounding box center [788, 353] width 51 height 12
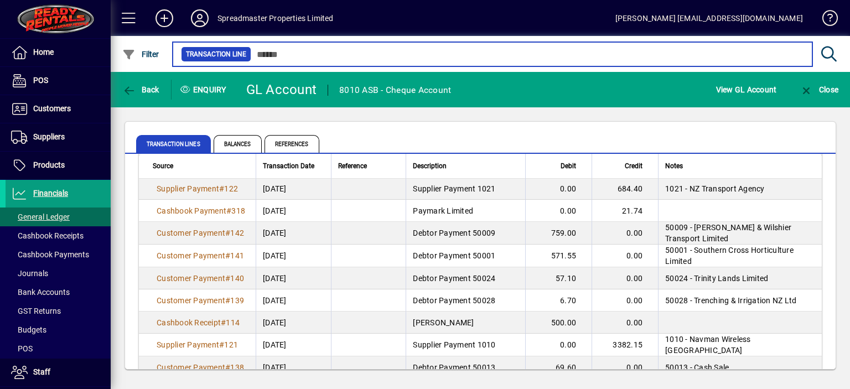
scroll to position [6508, 0]
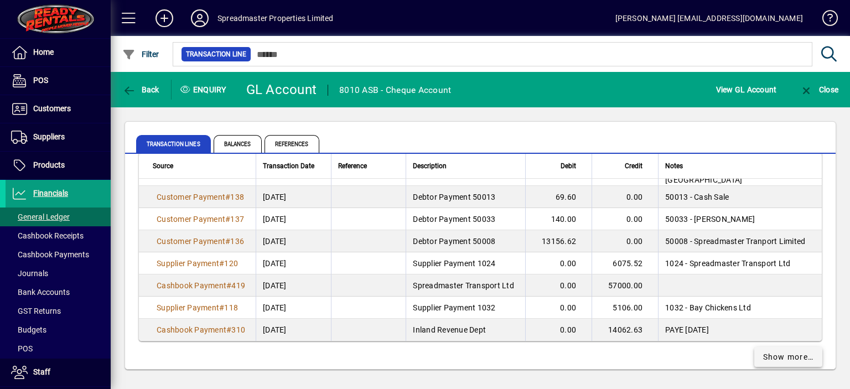
click at [763, 351] on span "Show more…" at bounding box center [788, 357] width 51 height 12
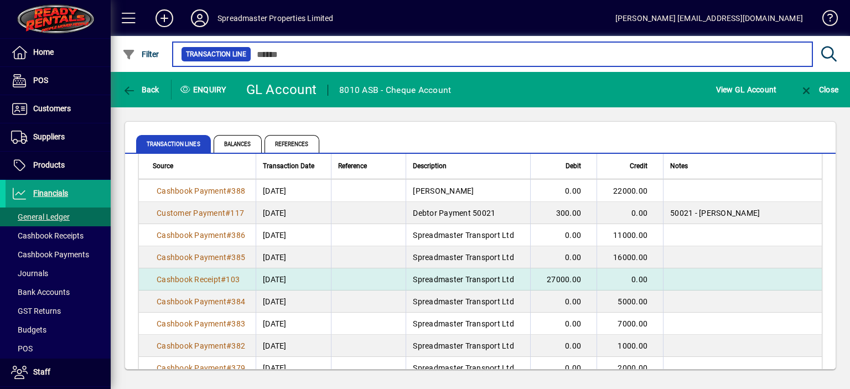
scroll to position [8026, 0]
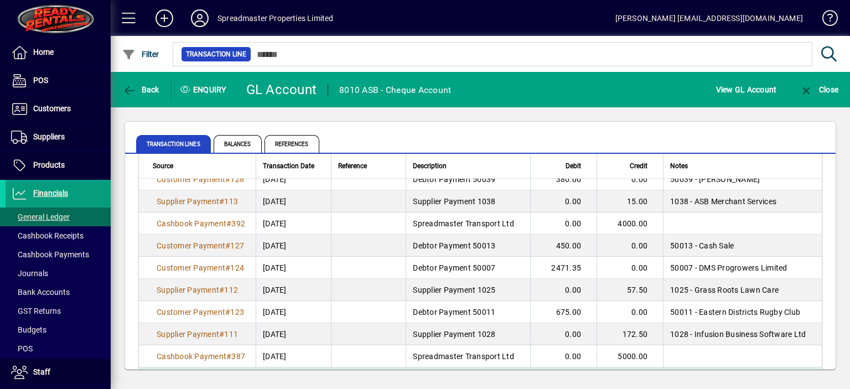
scroll to position [7639, 0]
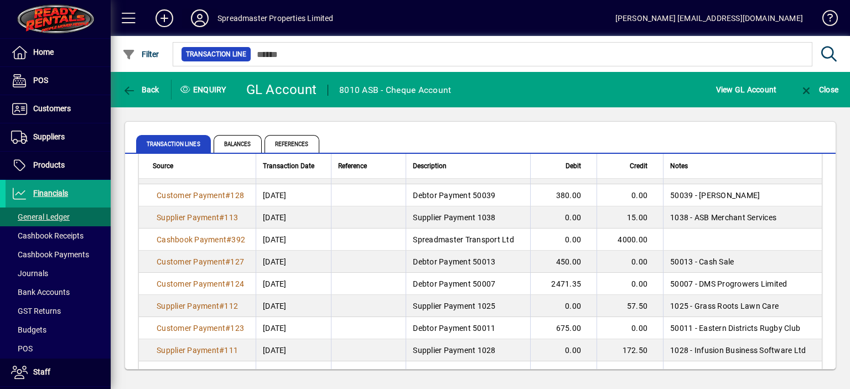
click at [206, 20] on icon at bounding box center [200, 18] width 22 height 18
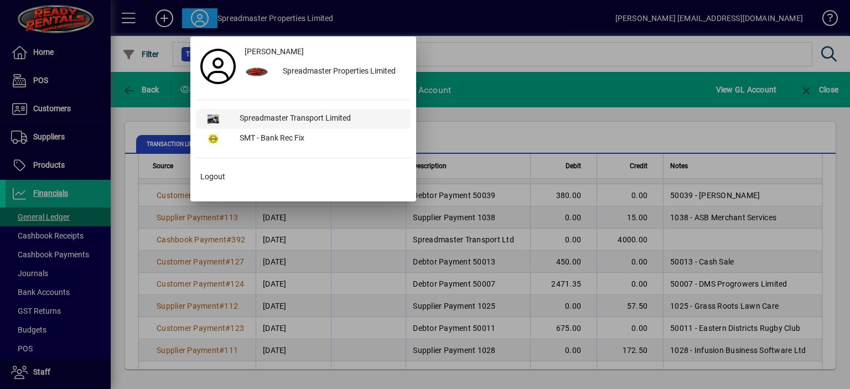
click at [259, 116] on div "Spreadmaster Transport Limited" at bounding box center [321, 119] width 180 height 20
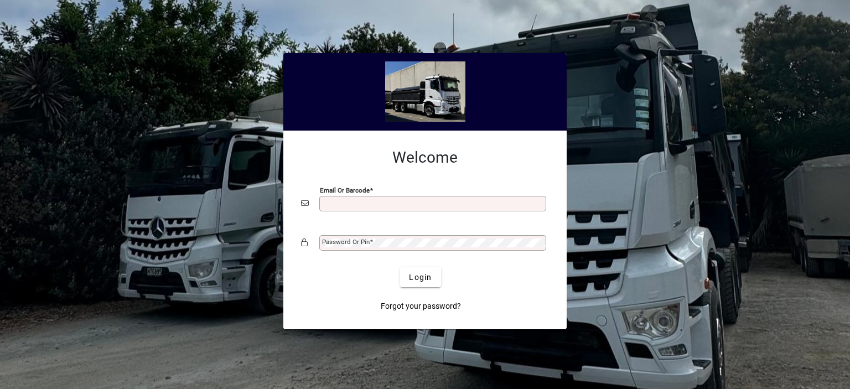
click at [333, 201] on input "Email or Barcode" at bounding box center [433, 203] width 223 height 9
type input "**********"
click at [358, 244] on mat-label "Password or Pin" at bounding box center [346, 242] width 48 height 8
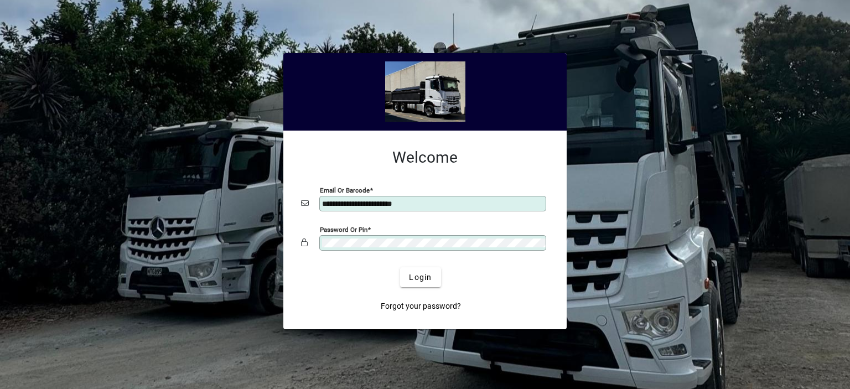
click at [400, 267] on button "Login" at bounding box center [420, 277] width 40 height 20
